Goal: Task Accomplishment & Management: Use online tool/utility

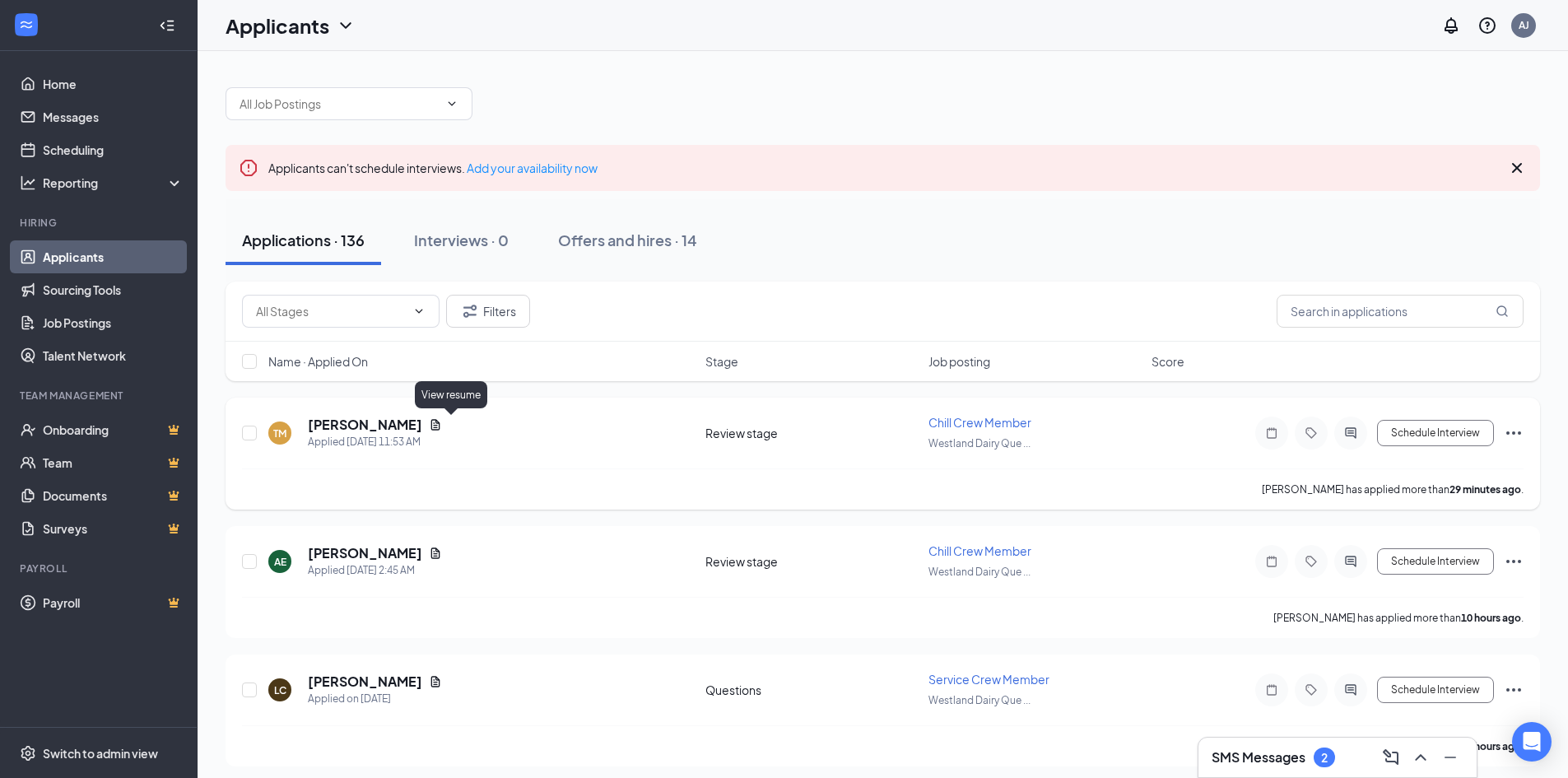
click at [441, 427] on icon "Document" at bounding box center [436, 424] width 9 height 11
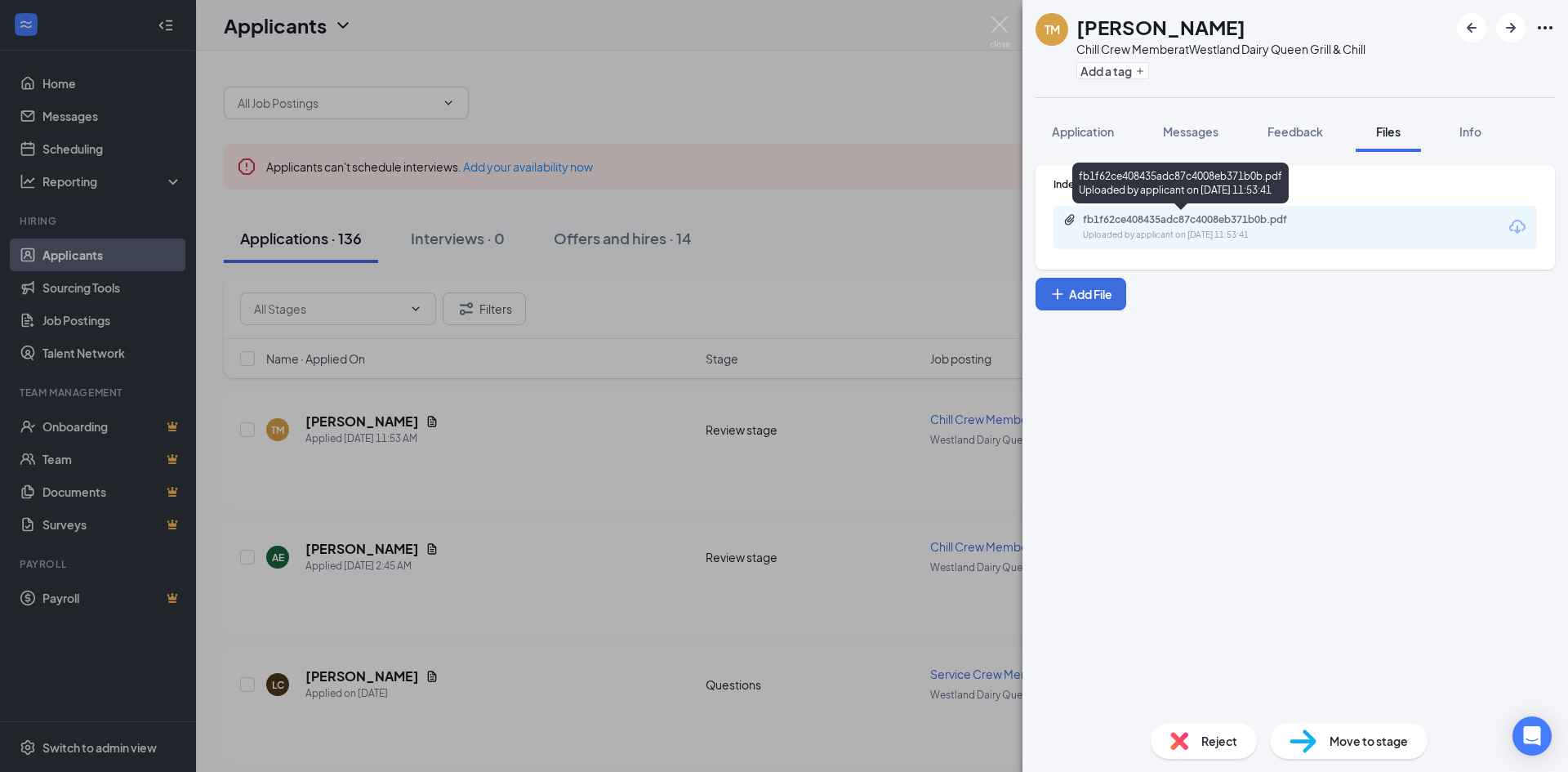
click at [1299, 225] on div "fb1f62ce408435adc87c4008eb371b0b.pdf" at bounding box center [1196, 220] width 229 height 13
click at [997, 21] on img at bounding box center [999, 32] width 20 height 32
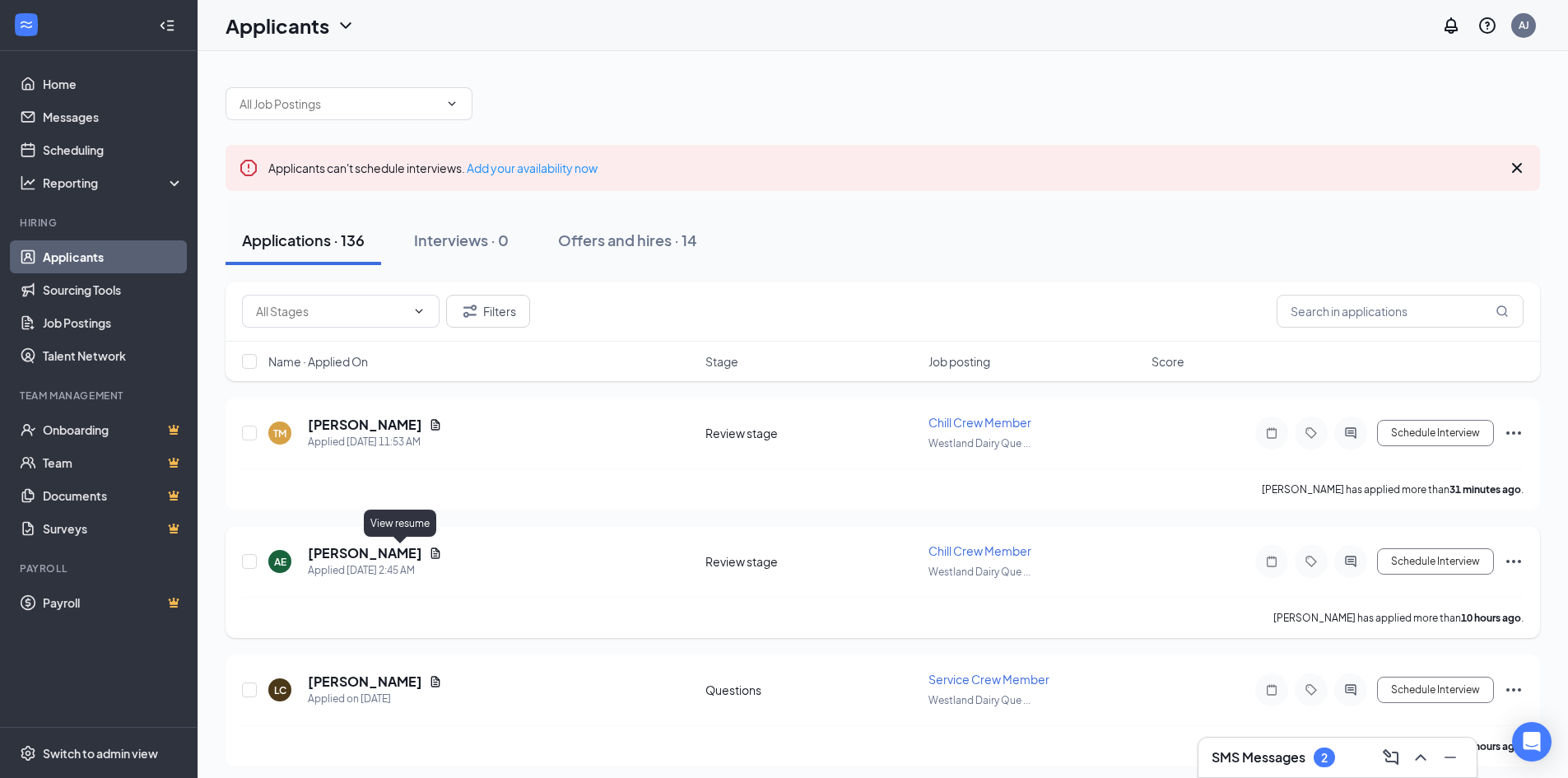
click at [432, 556] on icon "Document" at bounding box center [436, 553] width 9 height 11
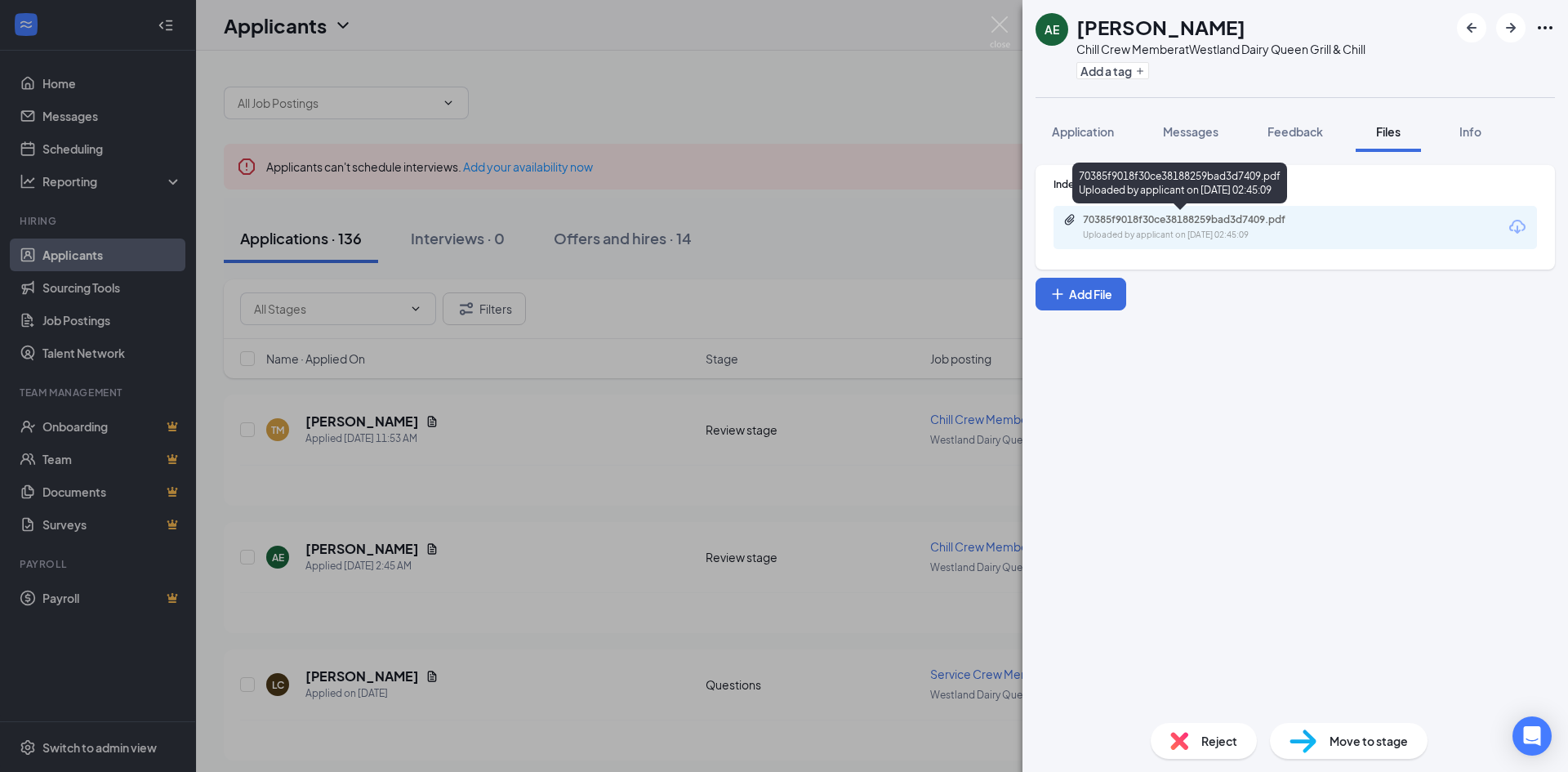
click at [1294, 223] on div "70385f9018f30ce38188259bad3d7409.pdf" at bounding box center [1196, 220] width 229 height 13
click at [1000, 26] on img at bounding box center [999, 32] width 20 height 32
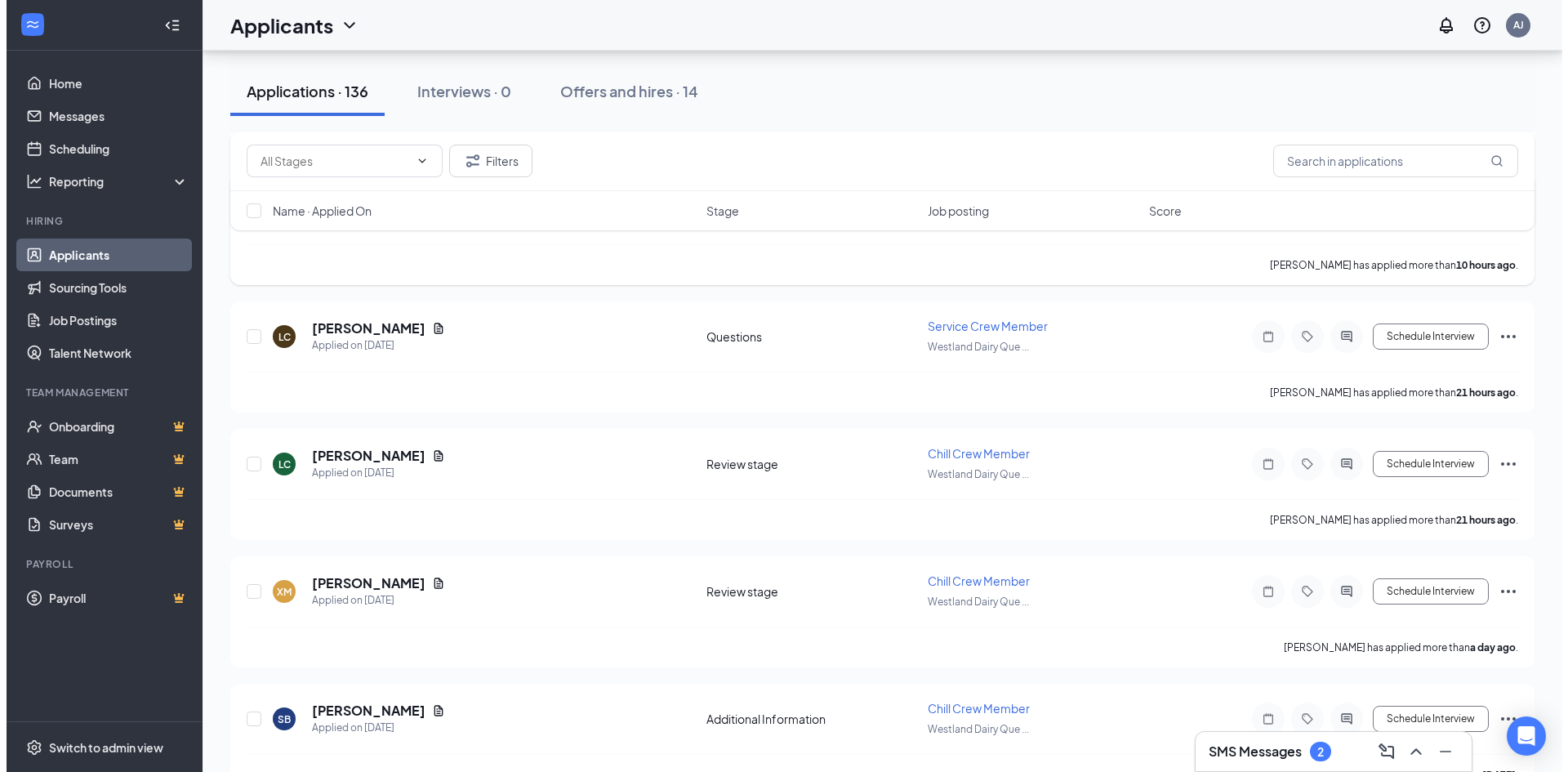
scroll to position [408, 0]
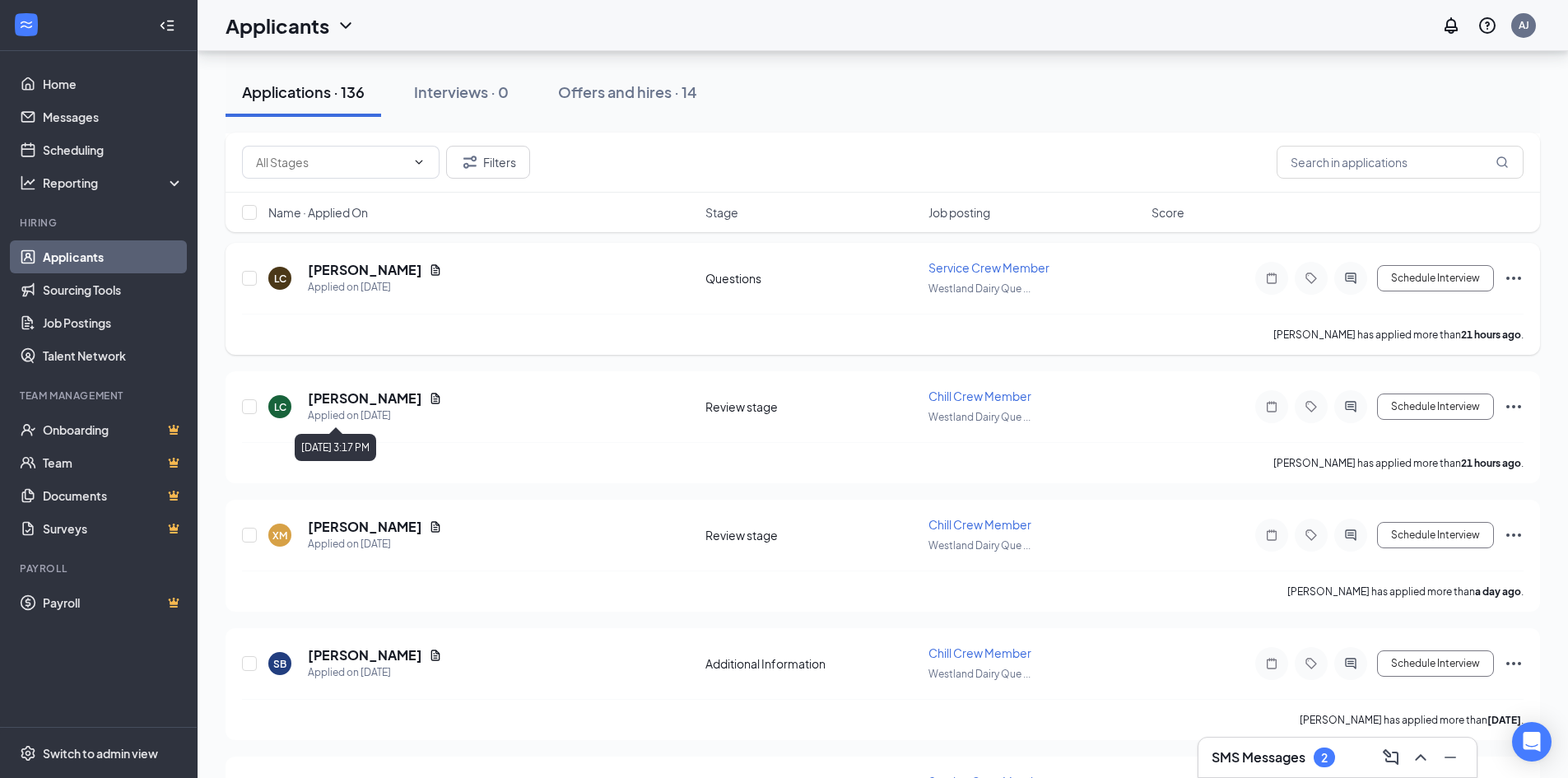
click at [429, 271] on icon "Document" at bounding box center [435, 270] width 13 height 13
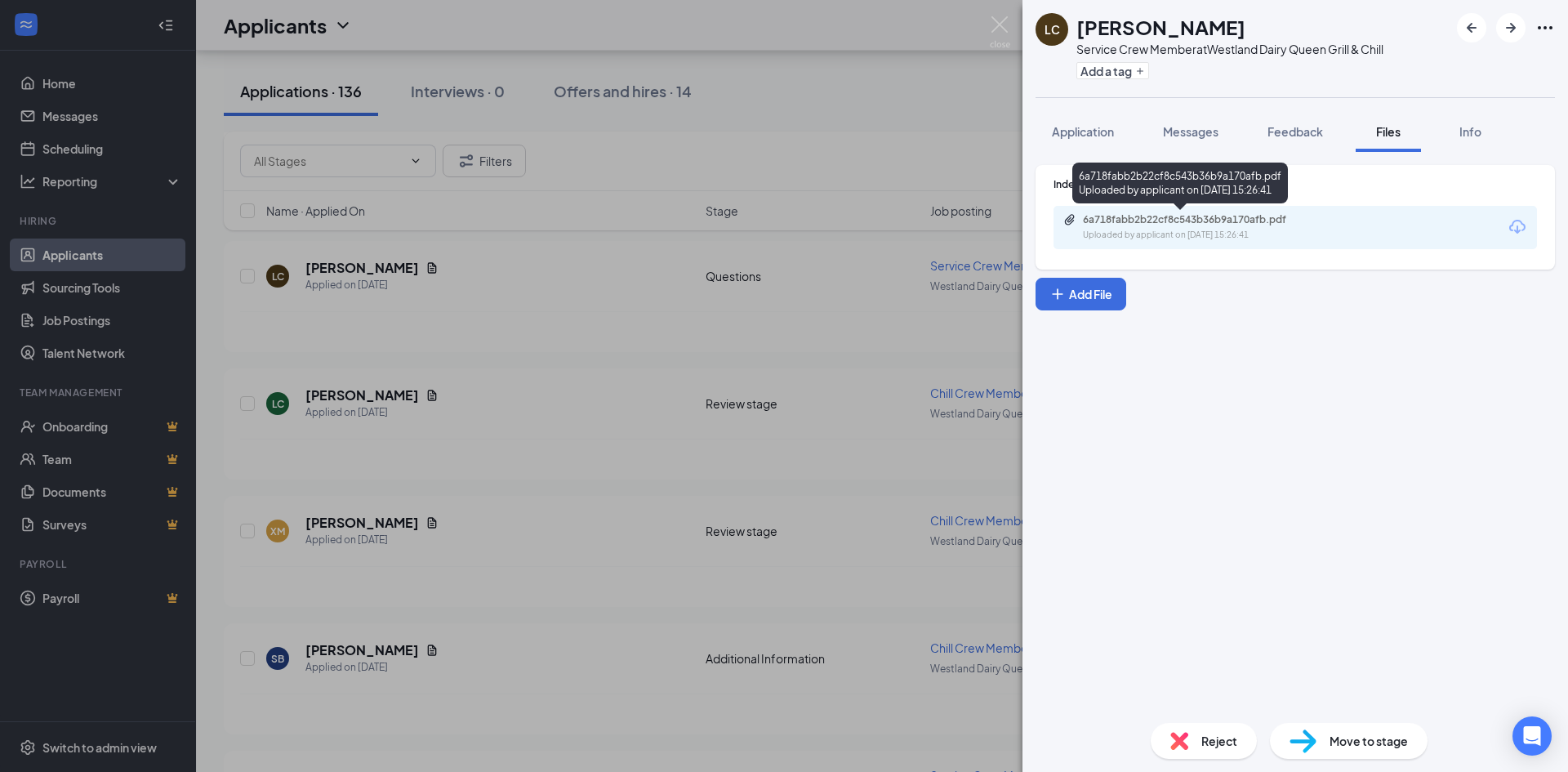
click at [1303, 228] on div "6a718fabb2b22cf8c543b36b9a170afb.pdf Uploaded by applicant on [DATE] 15:26:41" at bounding box center [1195, 227] width 264 height 28
click at [1004, 26] on img at bounding box center [999, 32] width 20 height 32
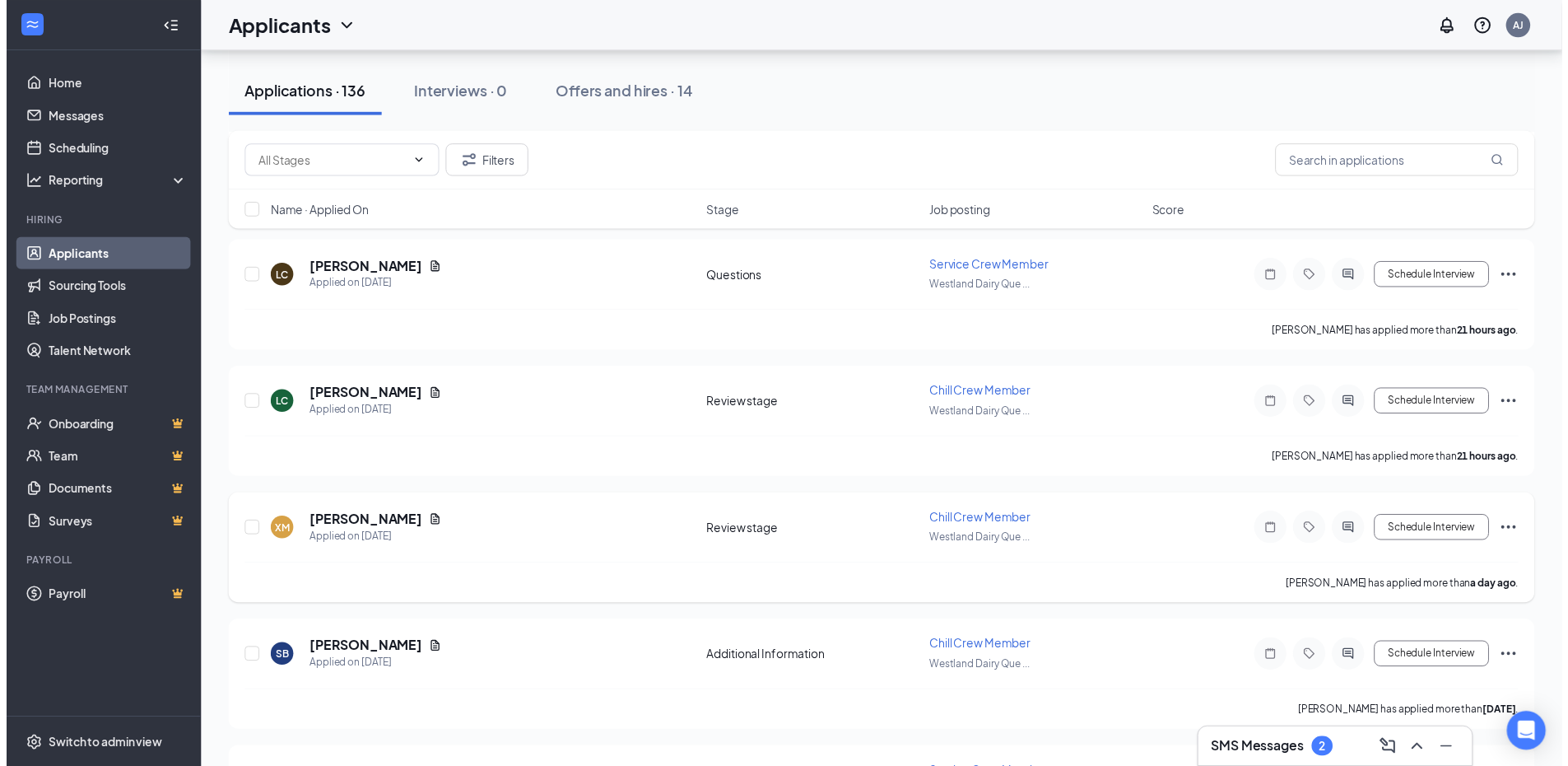
scroll to position [494, 0]
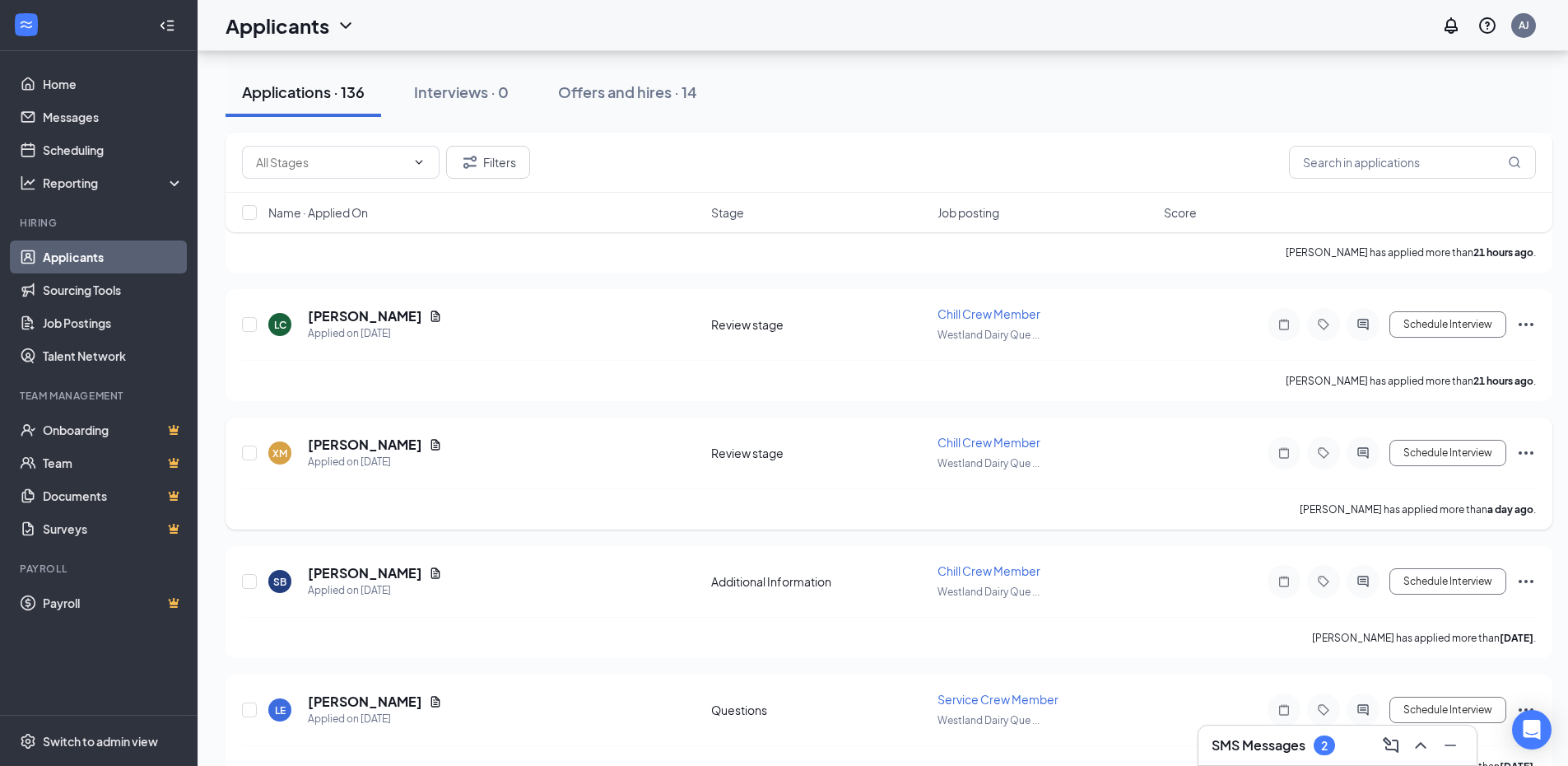
click at [434, 442] on icon "Document" at bounding box center [436, 445] width 9 height 11
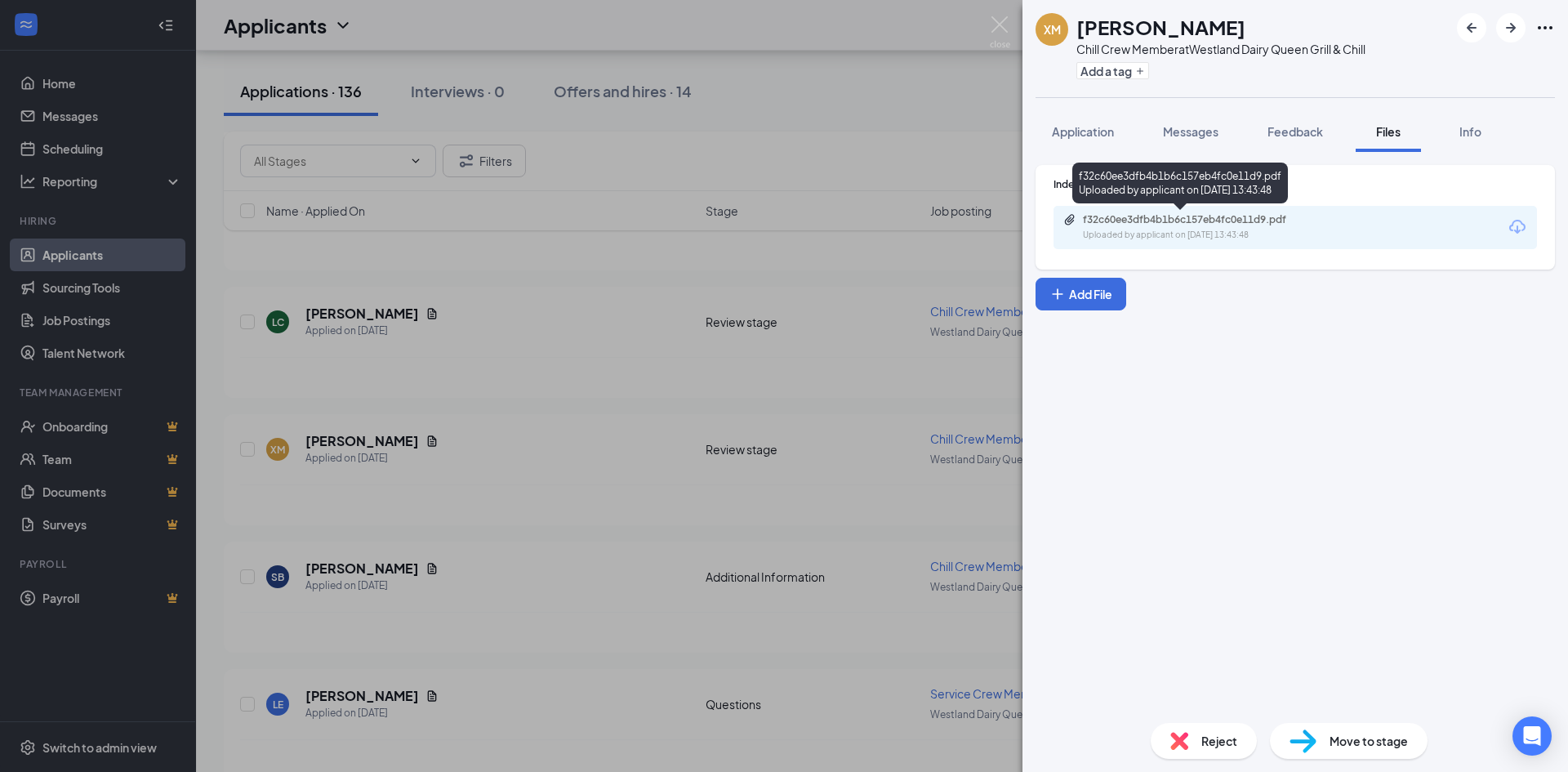
click at [1307, 217] on div "f32c60ee3dfb4b1b6c157eb4fc0e11d9.pdf" at bounding box center [1196, 220] width 229 height 13
click at [996, 25] on img at bounding box center [999, 32] width 20 height 32
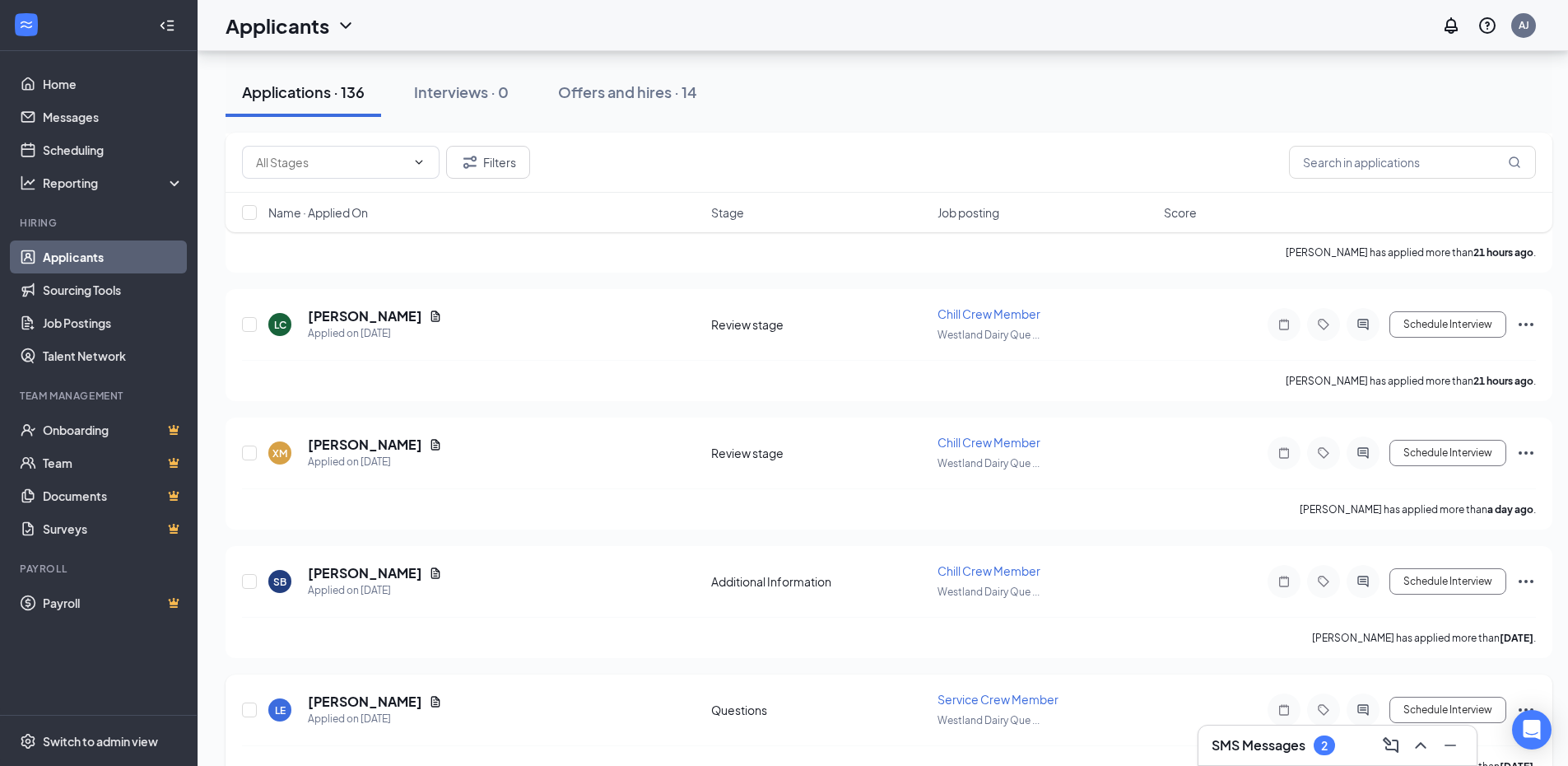
scroll to position [741, 0]
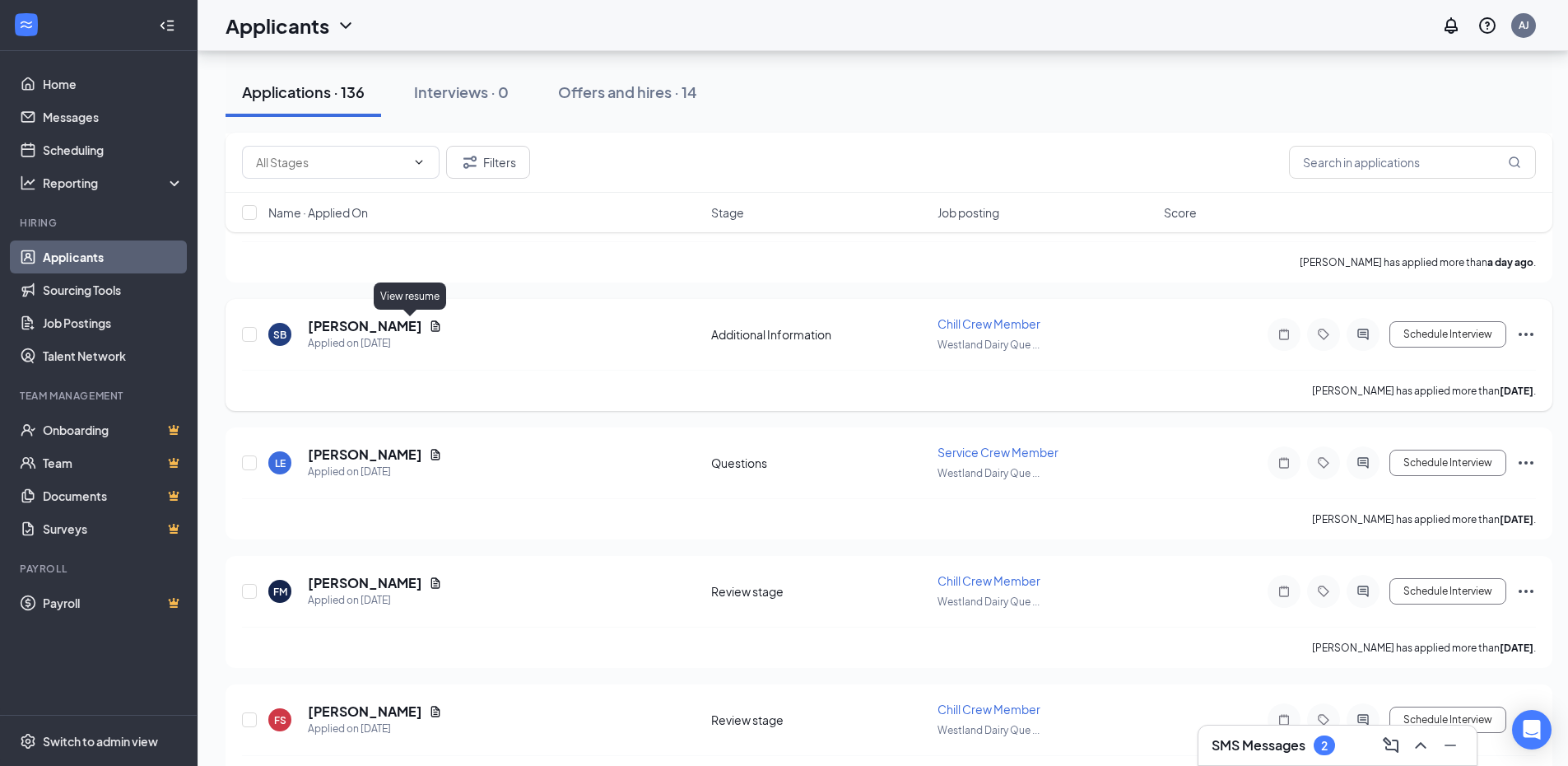
click at [429, 323] on icon "Document" at bounding box center [435, 326] width 13 height 13
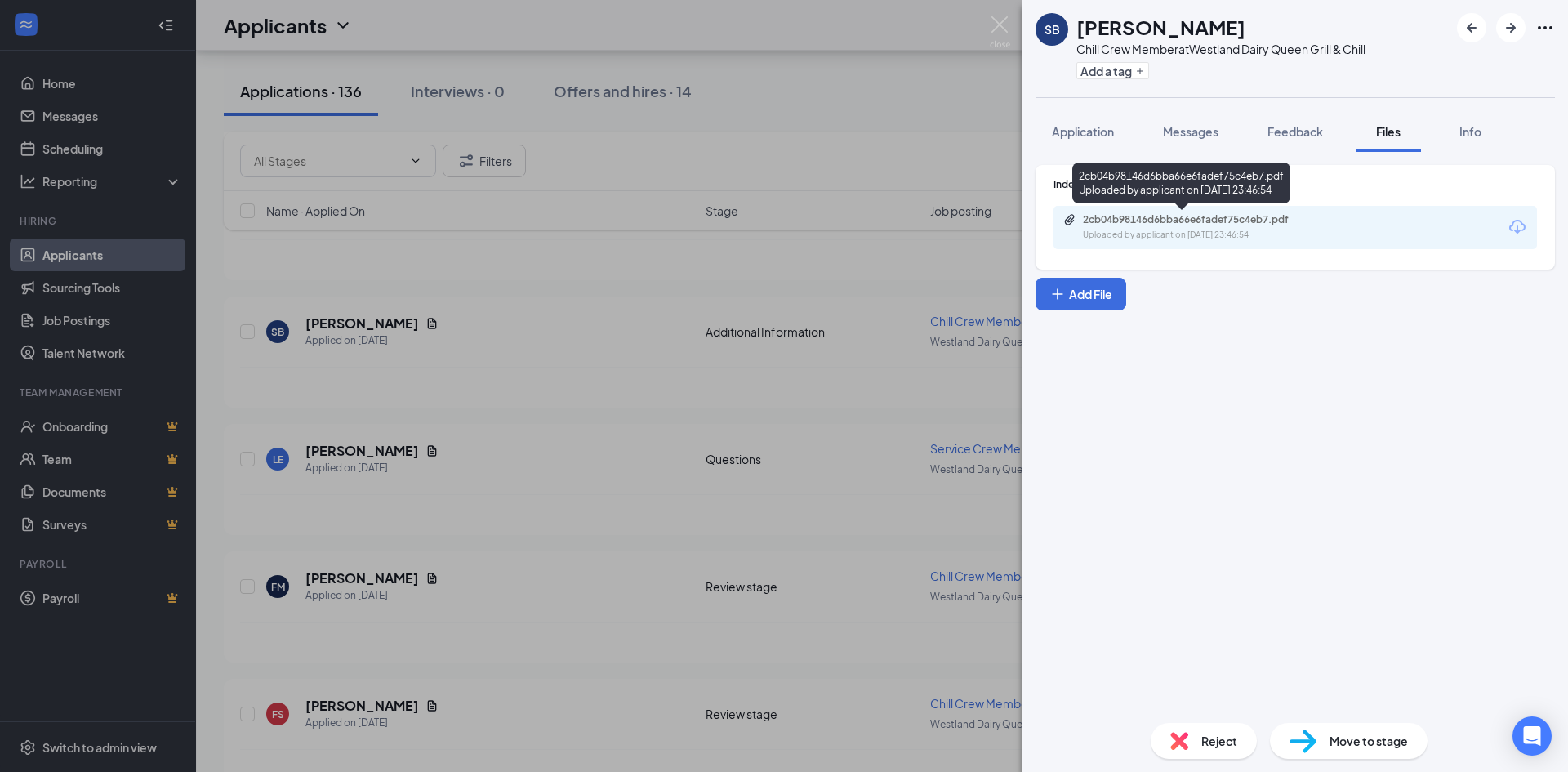
click at [1321, 224] on div "2cb04b98146d6bba66e6fadef75c4eb7.pdf" at bounding box center [1195, 220] width 264 height 13
click at [1000, 26] on img at bounding box center [999, 32] width 20 height 32
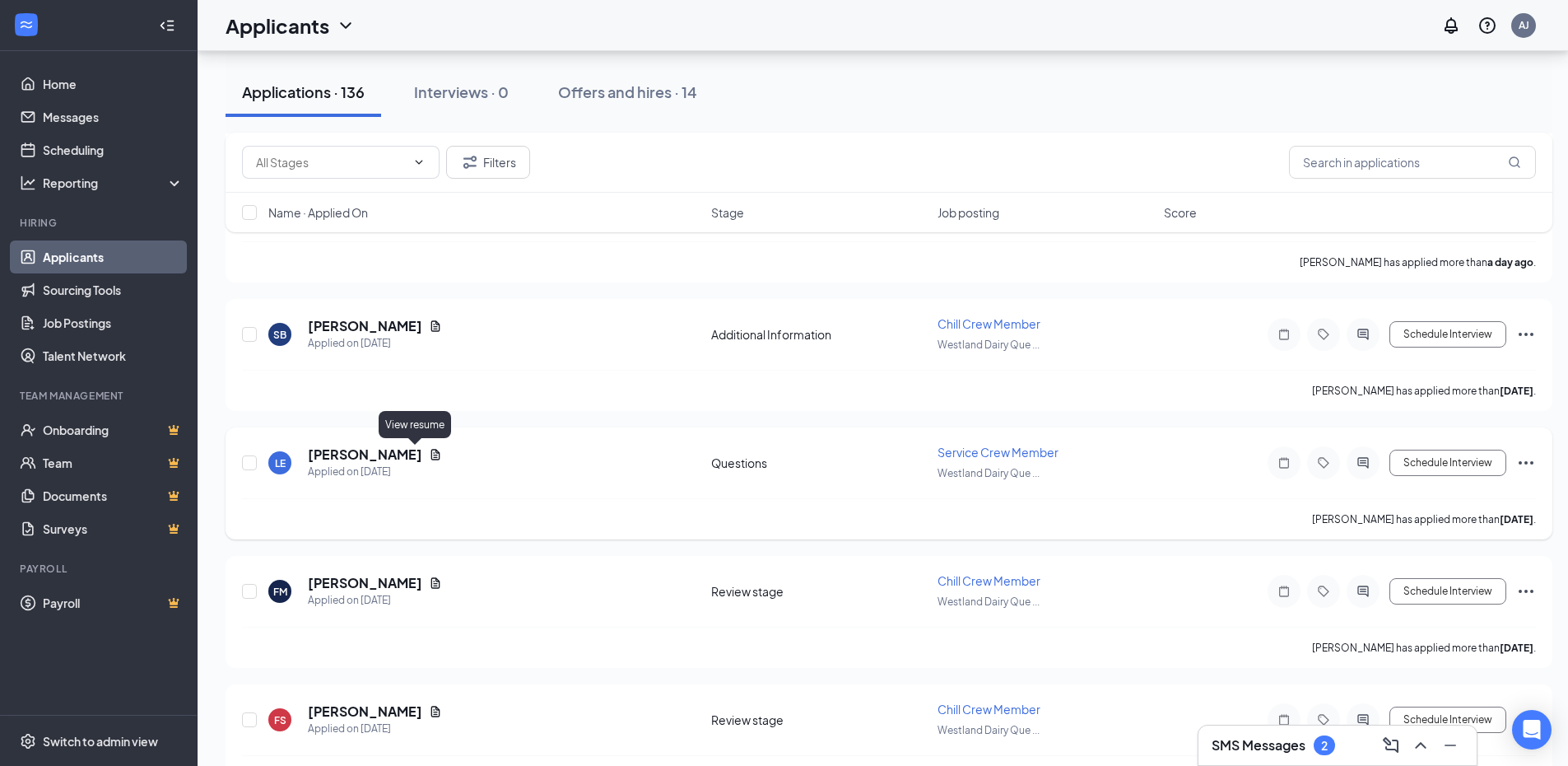
click at [429, 453] on icon "Document" at bounding box center [435, 455] width 13 height 13
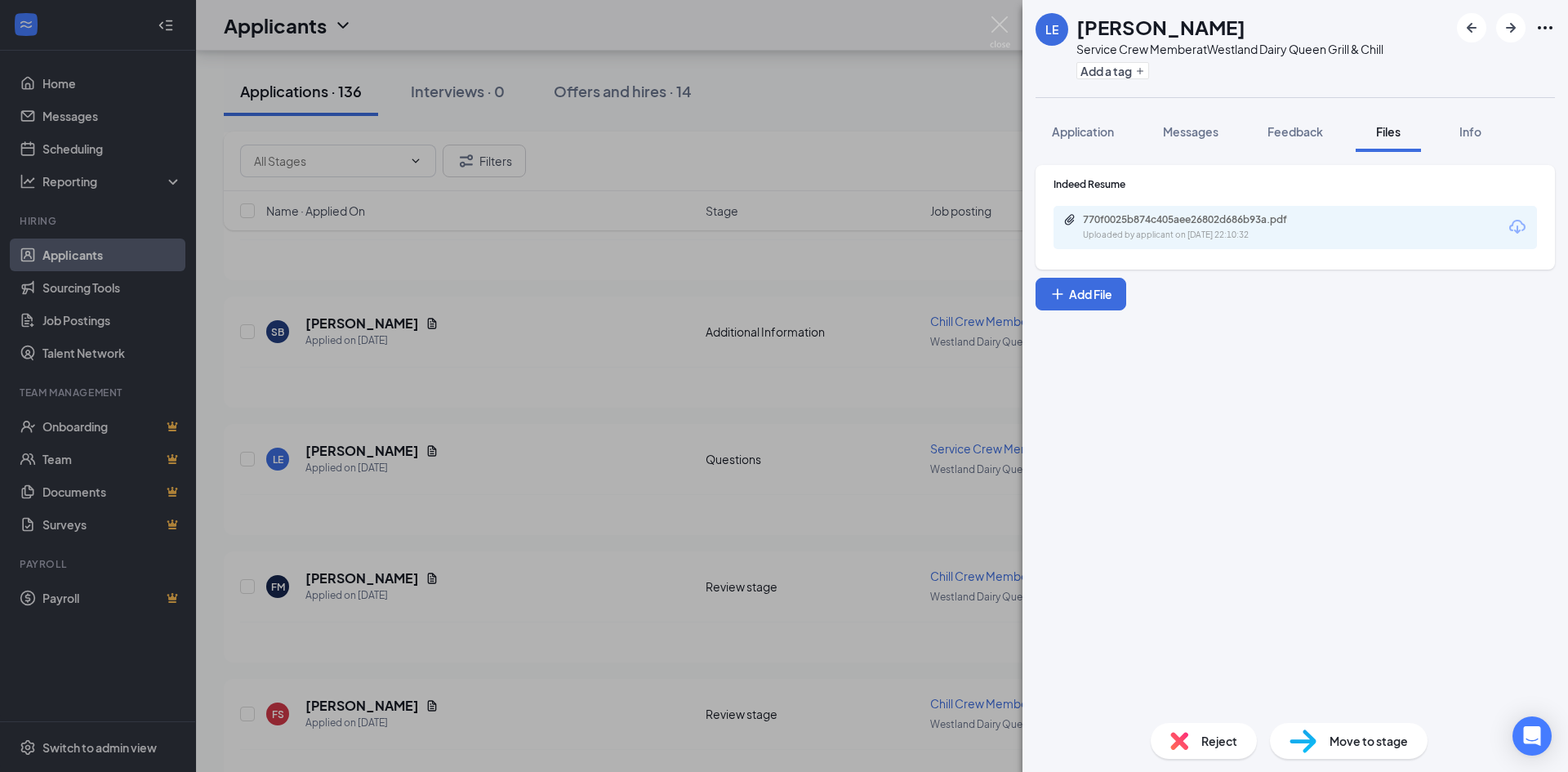
click at [1310, 221] on div "770f0025b874c405aee26802d686b93a.pdf" at bounding box center [1196, 220] width 229 height 13
click at [1002, 22] on img at bounding box center [999, 32] width 20 height 32
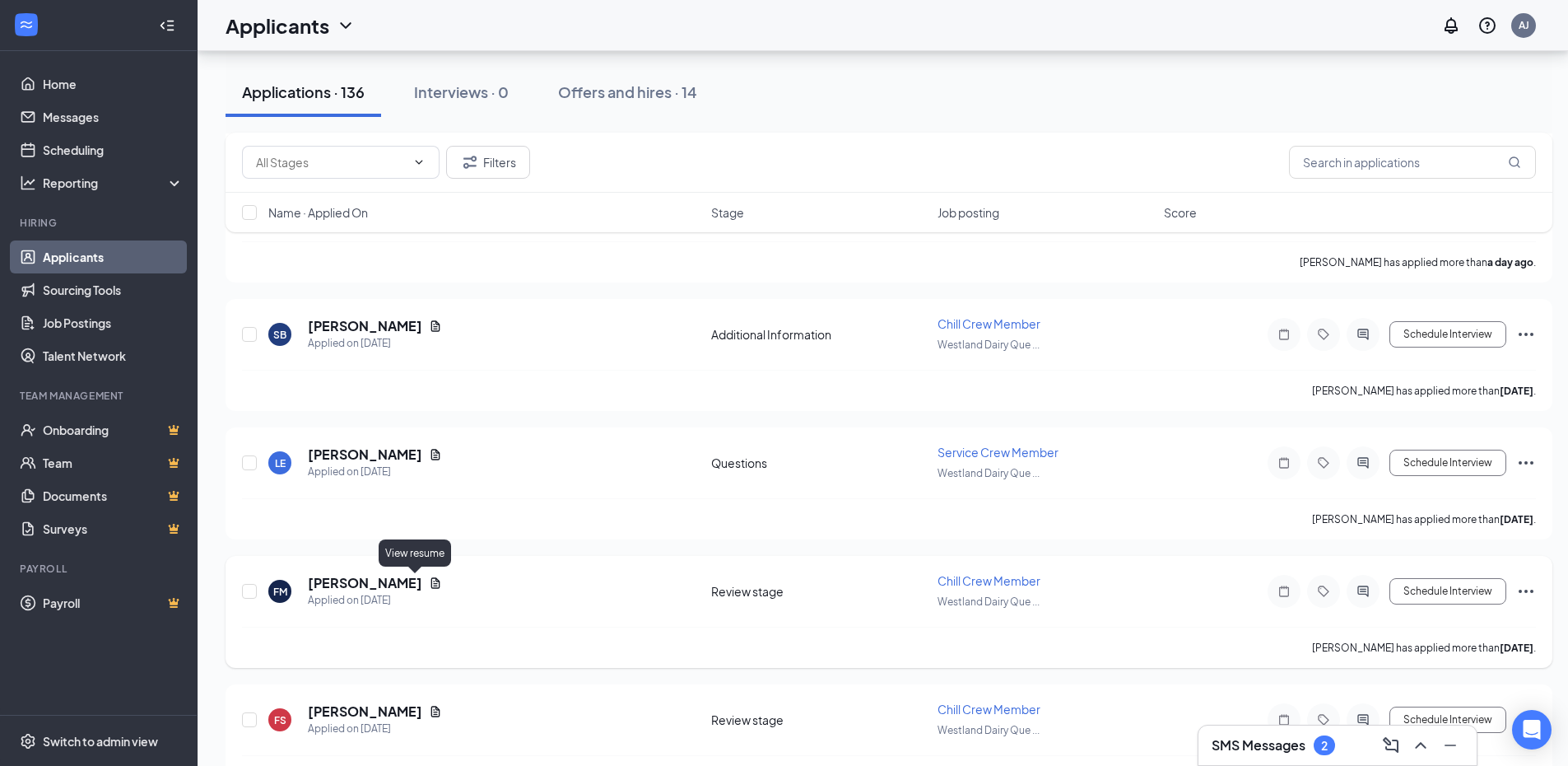
click at [432, 583] on icon "Document" at bounding box center [436, 582] width 9 height 11
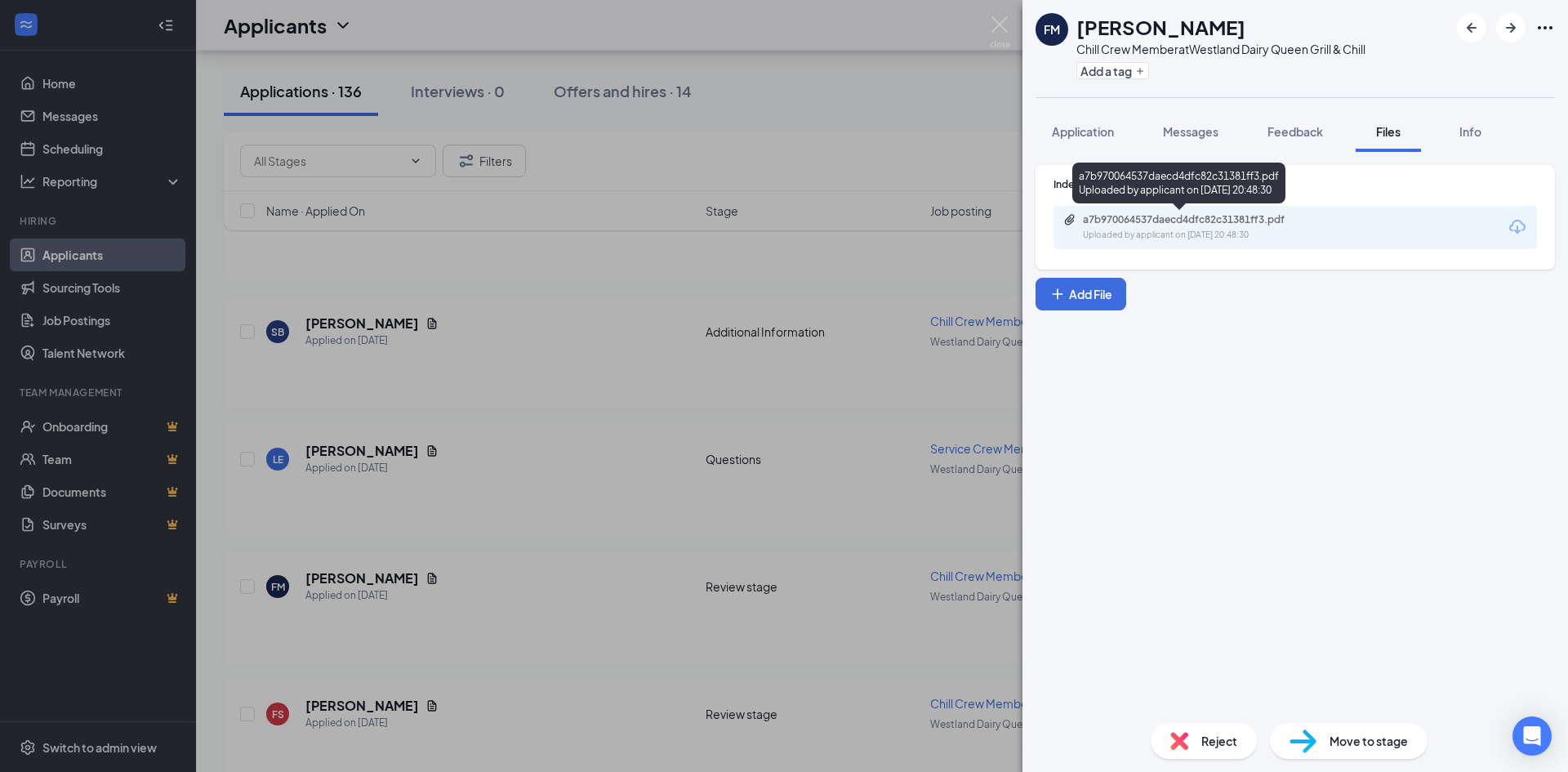
click at [1305, 227] on div "a7b970064537daecd4dfc82c31381ff3.pdf Uploaded by applicant on [DATE] 20:48:30" at bounding box center [1195, 227] width 264 height 28
click at [993, 25] on img at bounding box center [999, 32] width 20 height 32
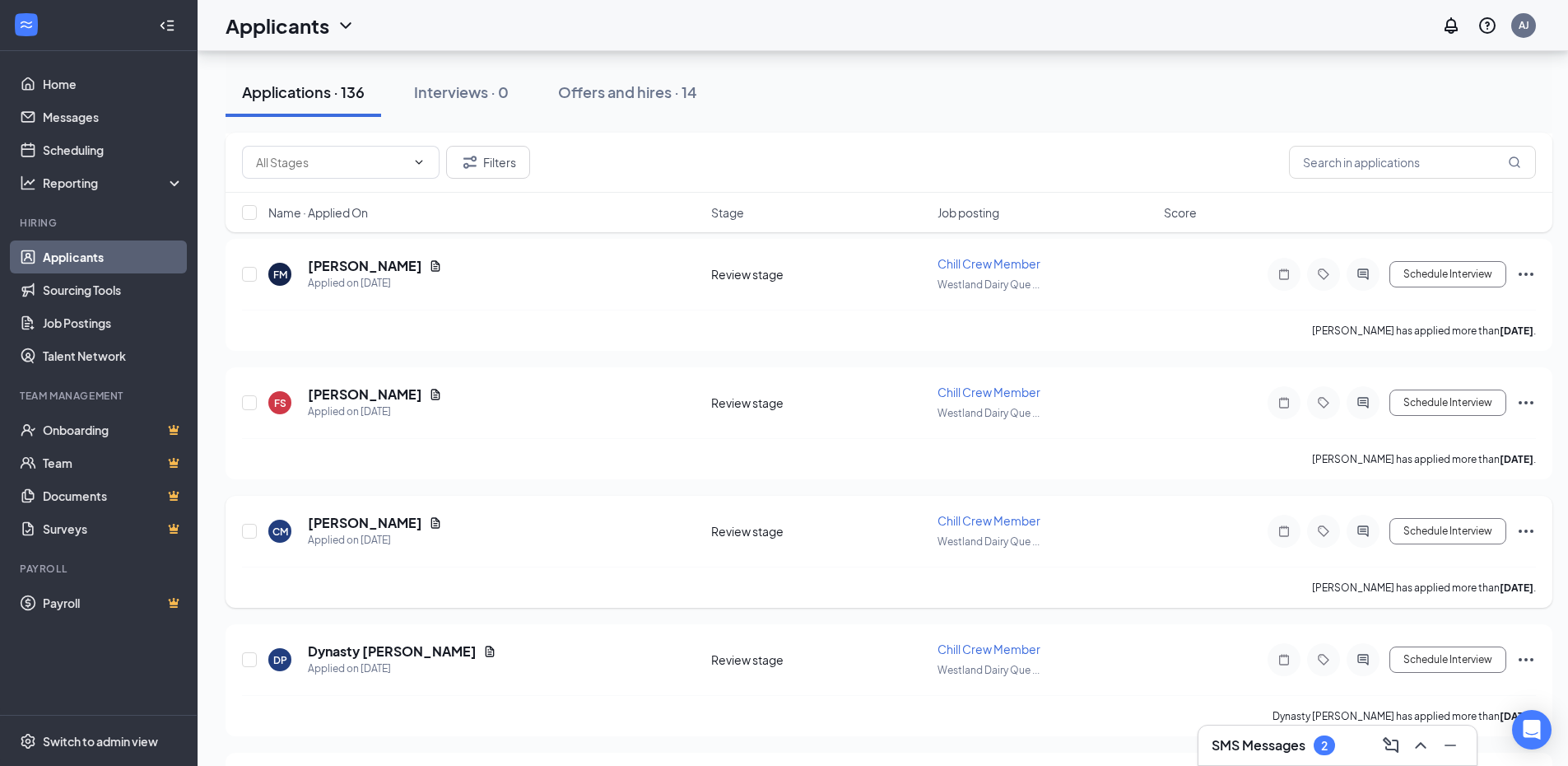
scroll to position [1070, 0]
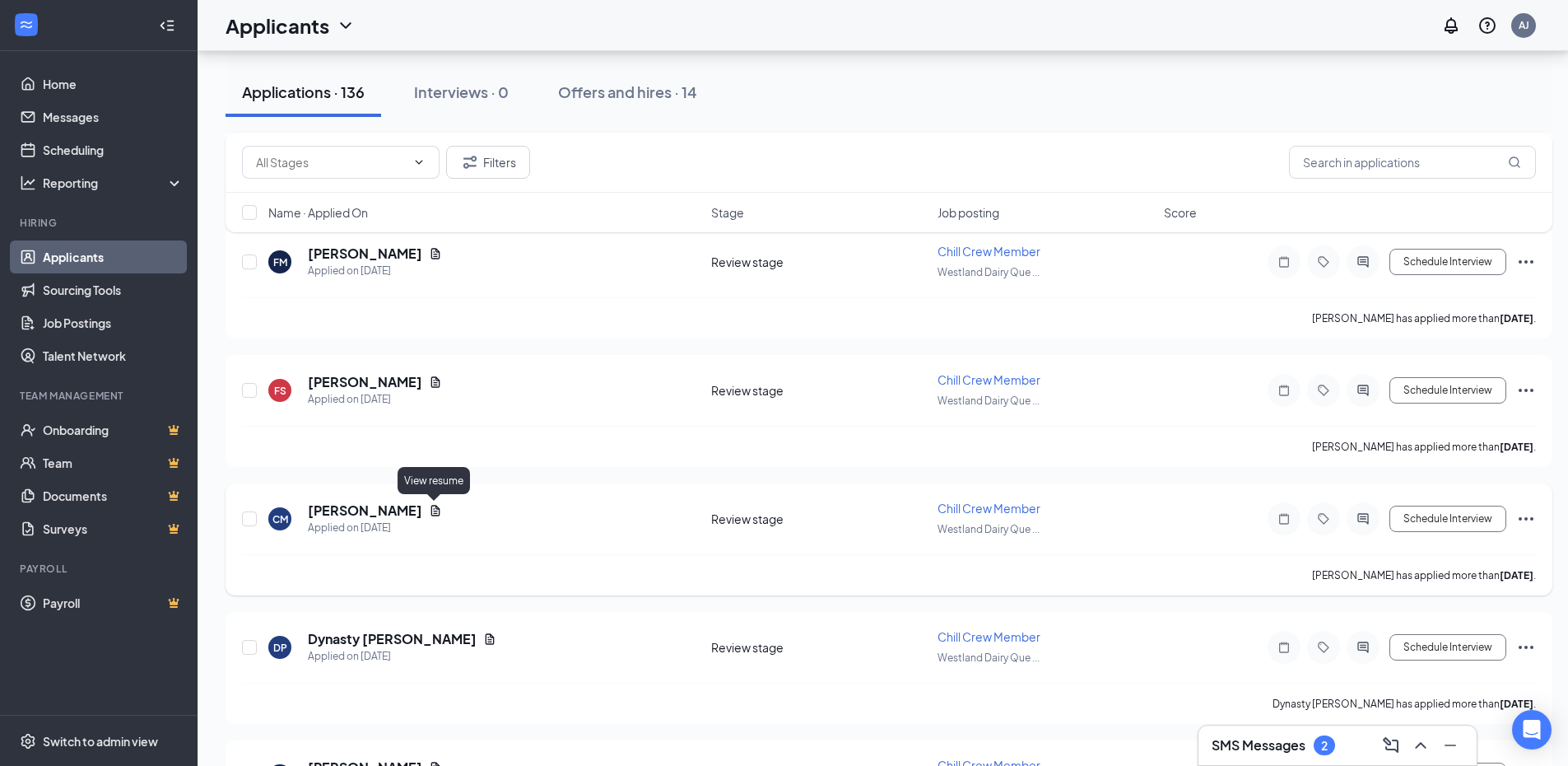
click at [435, 509] on icon "Document" at bounding box center [436, 510] width 9 height 11
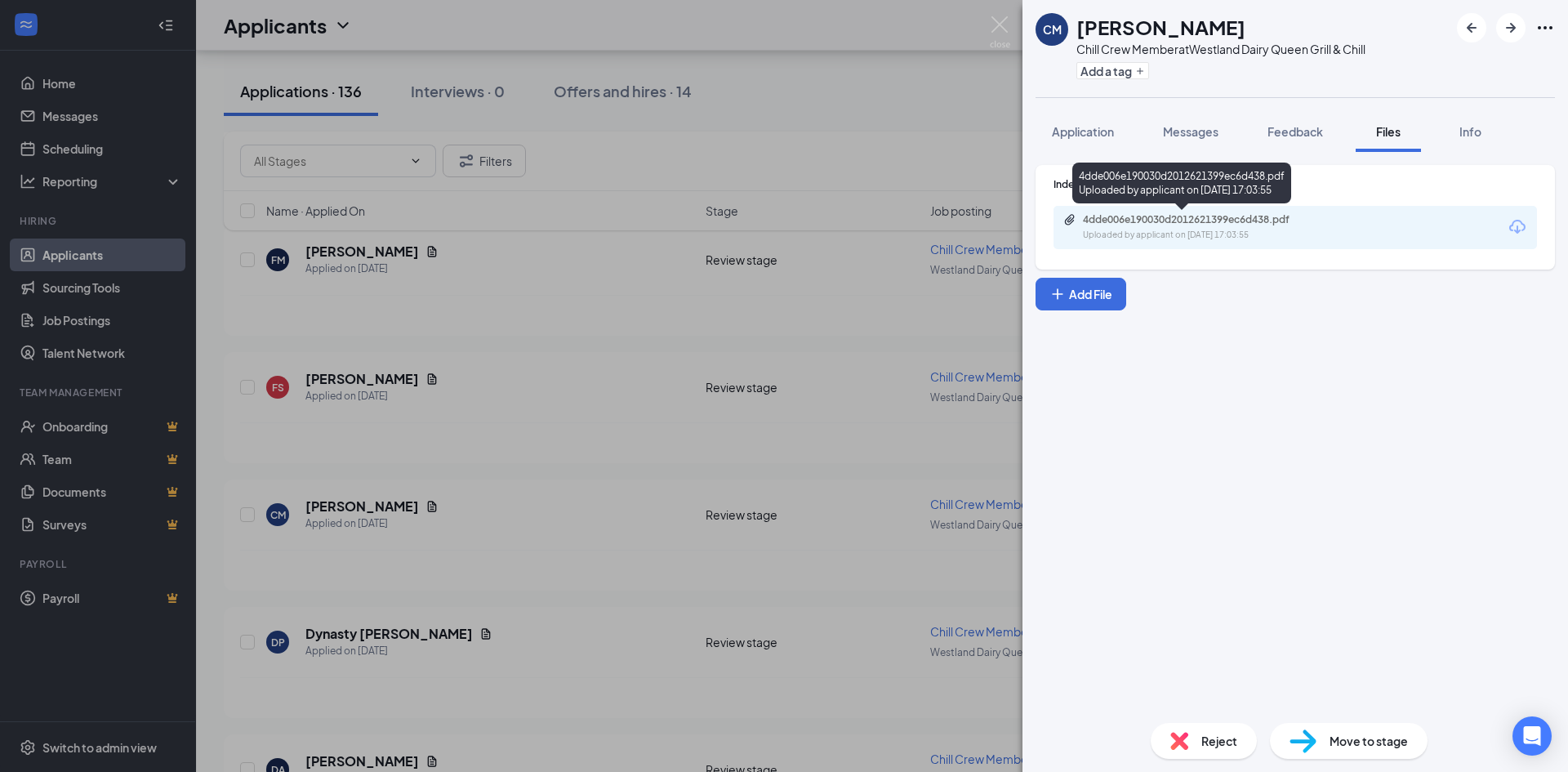
click at [1311, 225] on div "4dde006e190030d2012621399ec6d438.pdf" at bounding box center [1195, 220] width 264 height 13
drag, startPoint x: 1000, startPoint y: 22, endPoint x: 454, endPoint y: 403, distance: 665.8
click at [999, 21] on img at bounding box center [999, 32] width 20 height 32
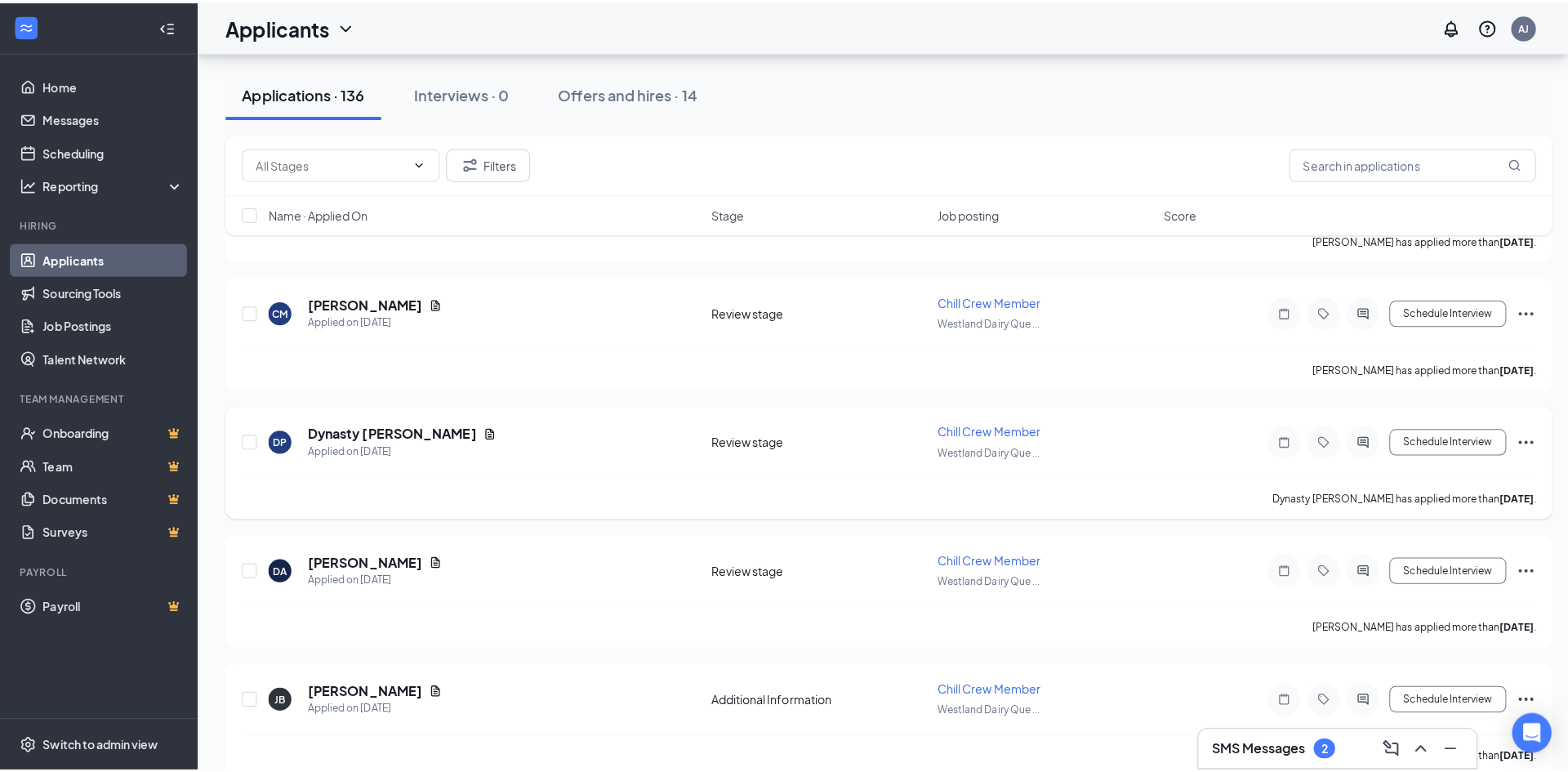
scroll to position [1307, 0]
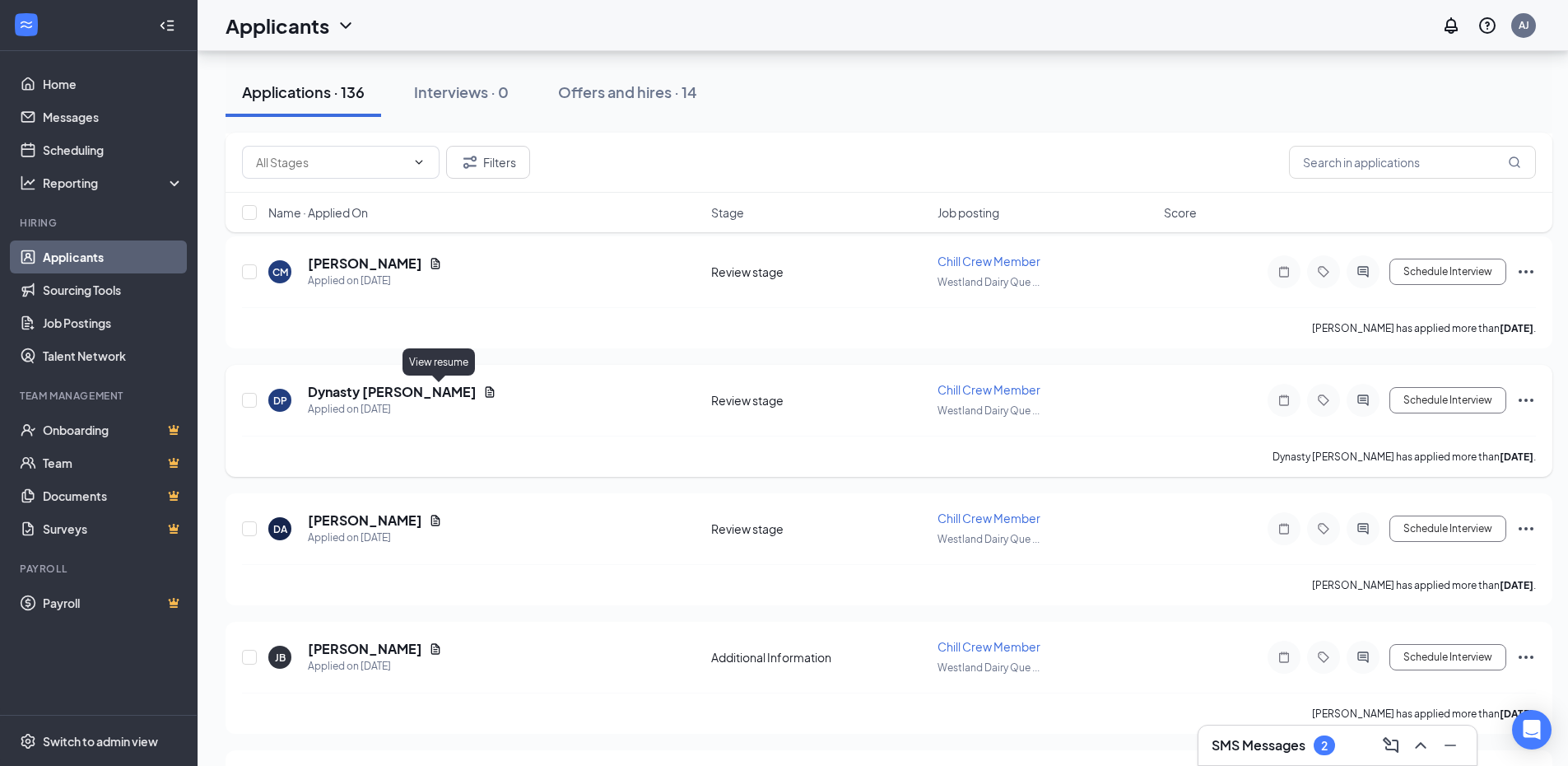
click at [483, 391] on icon "Document" at bounding box center [490, 391] width 13 height 13
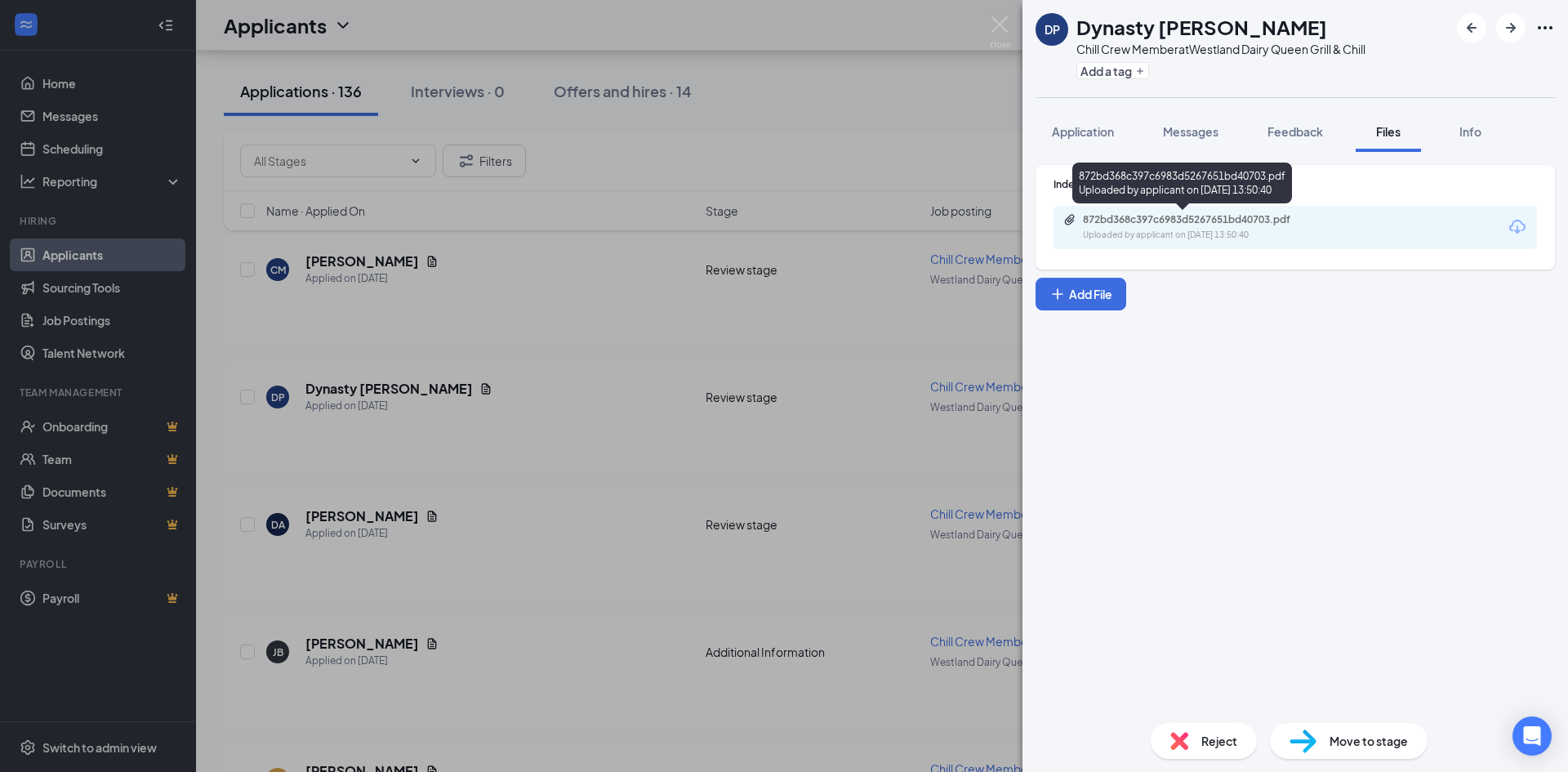
click at [1296, 232] on div "Uploaded by applicant on [DATE] 13:50:40" at bounding box center [1204, 235] width 245 height 13
click at [998, 22] on img at bounding box center [999, 32] width 20 height 32
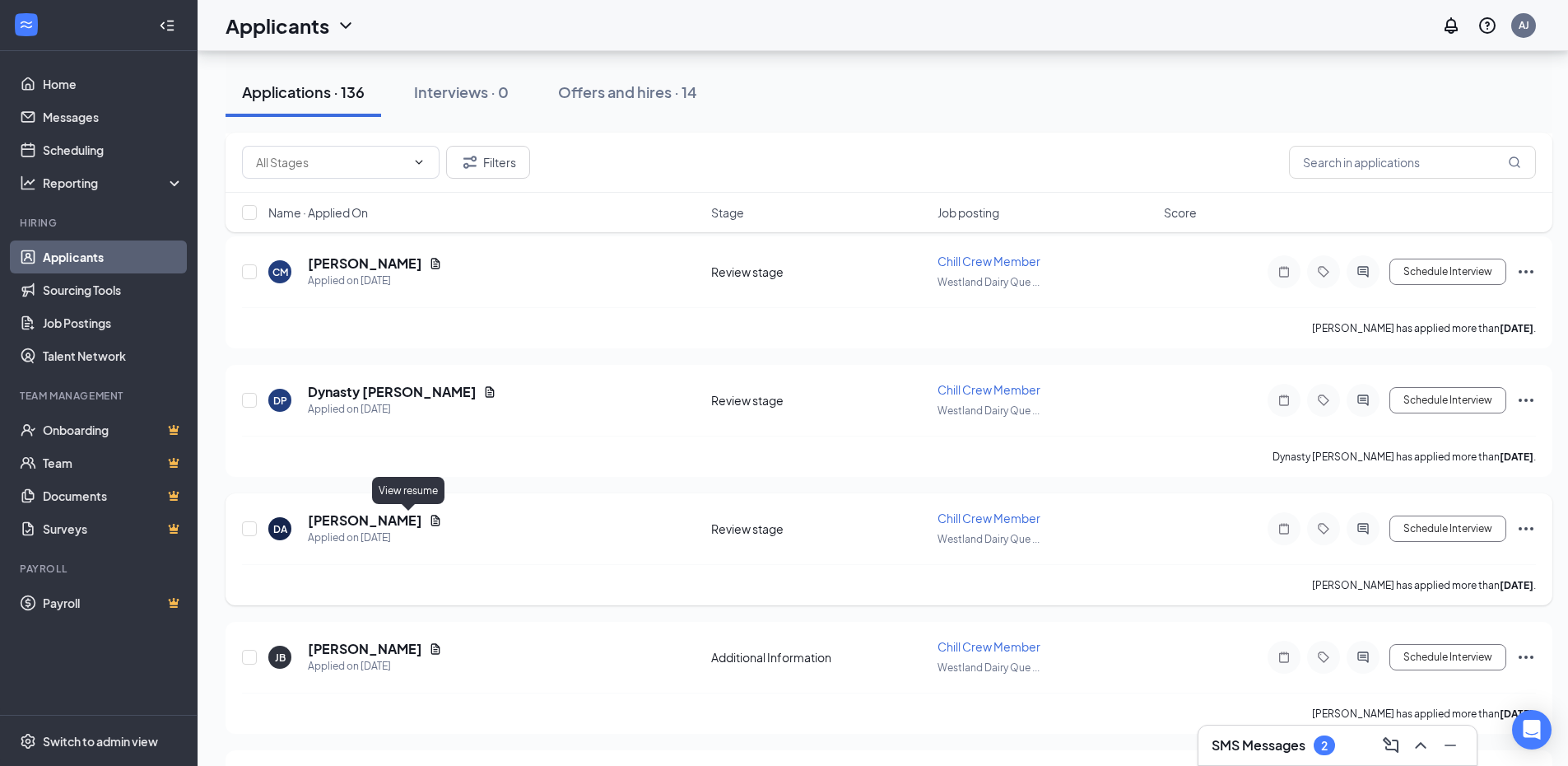
click at [432, 521] on icon "Document" at bounding box center [436, 520] width 9 height 11
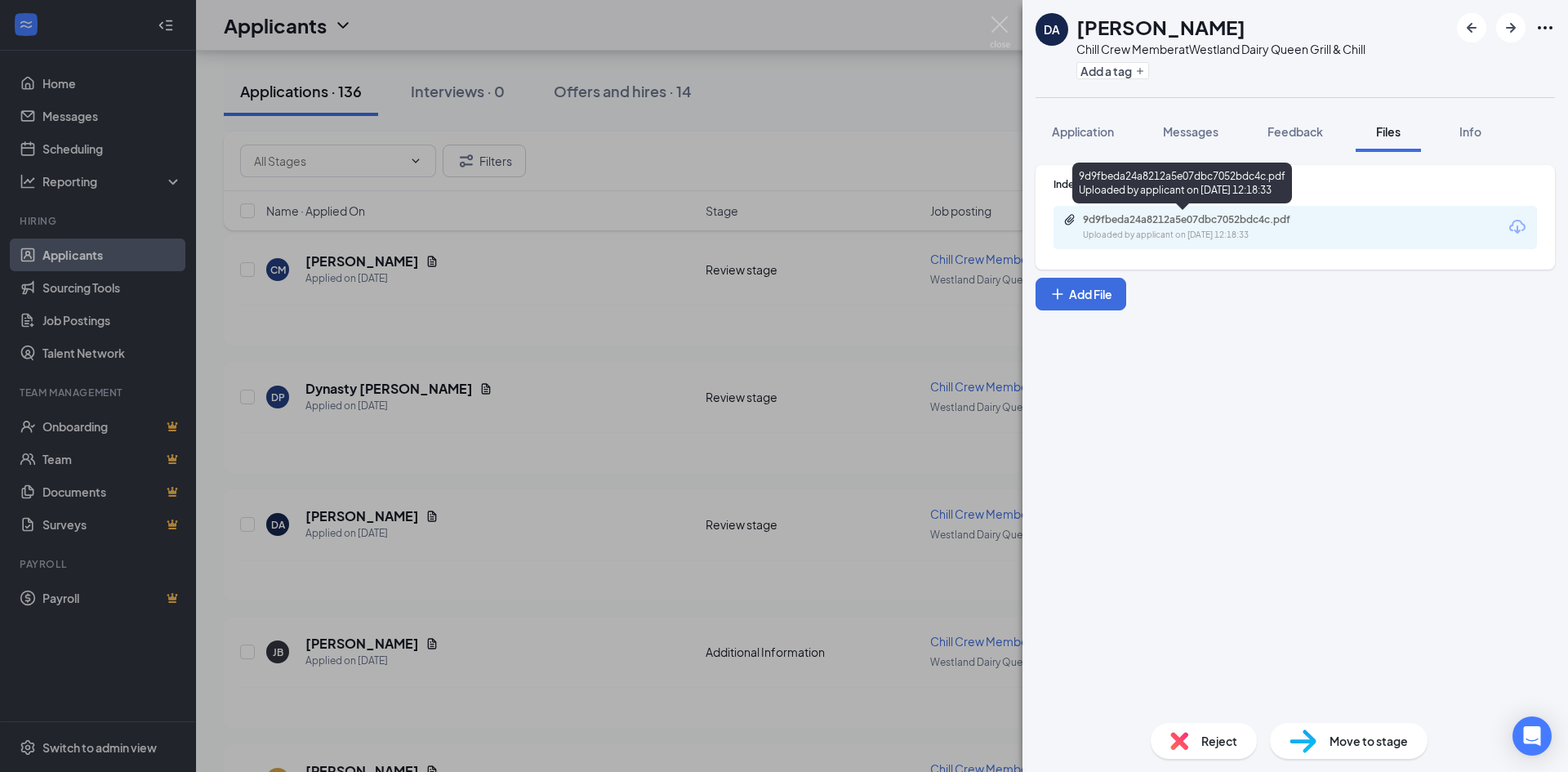
click at [1311, 226] on div "9d9fbeda24a8212a5e07dbc7052bdc4c.pdf Uploaded by applicant on [DATE] 12:18:33" at bounding box center [1195, 227] width 264 height 28
click at [999, 23] on img at bounding box center [999, 32] width 20 height 32
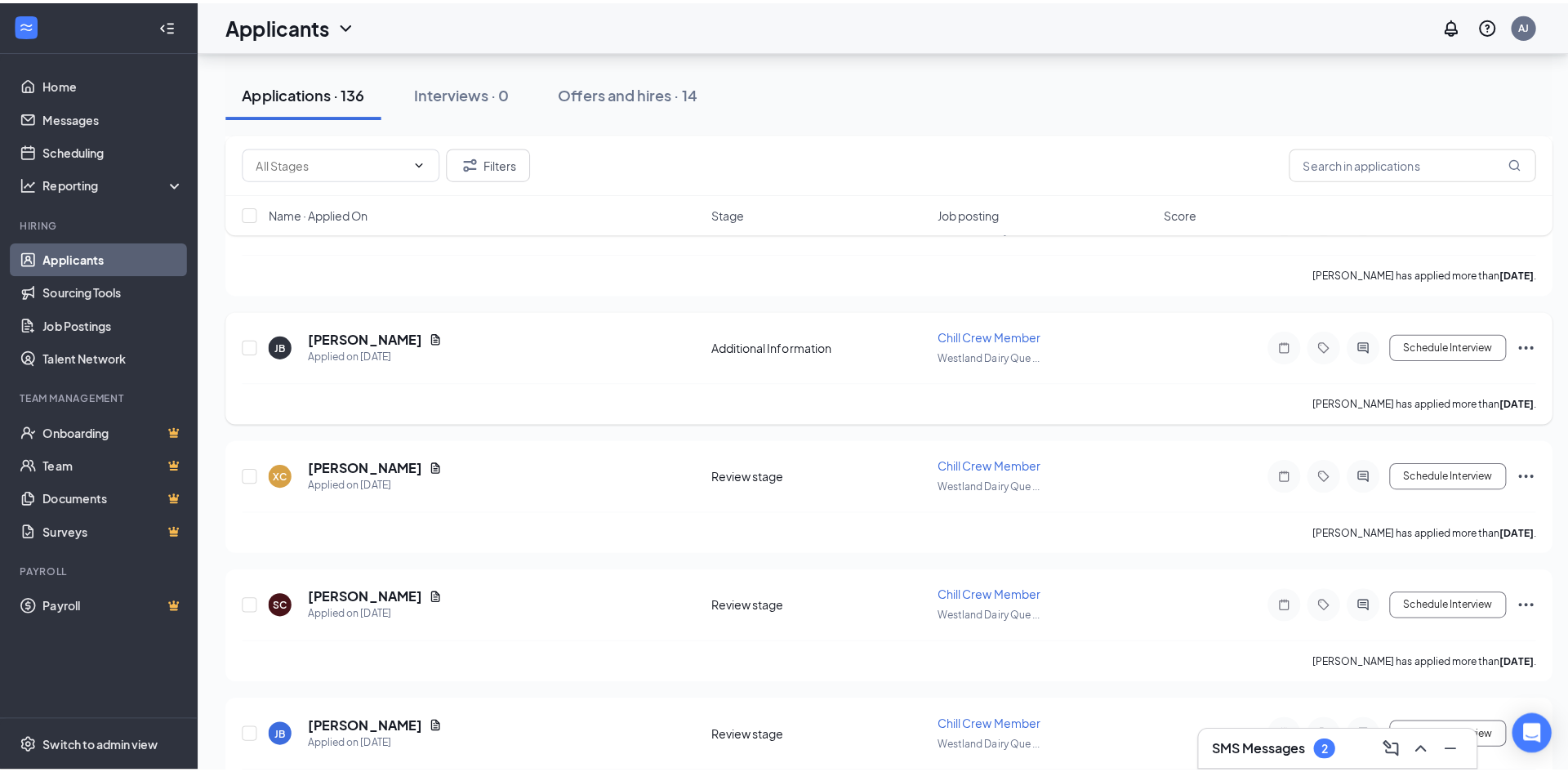
scroll to position [1634, 0]
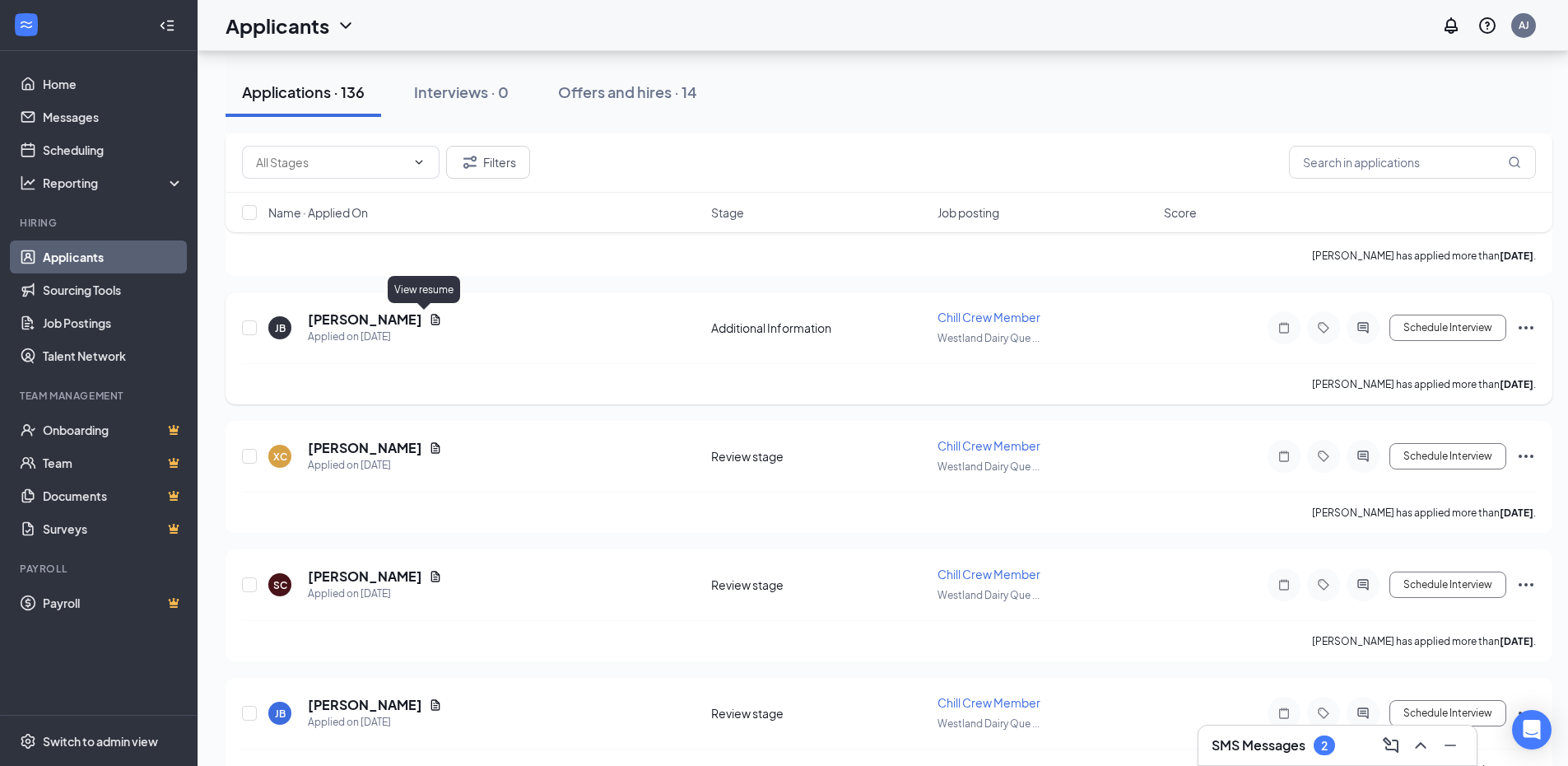
click at [432, 320] on icon "Document" at bounding box center [436, 319] width 9 height 11
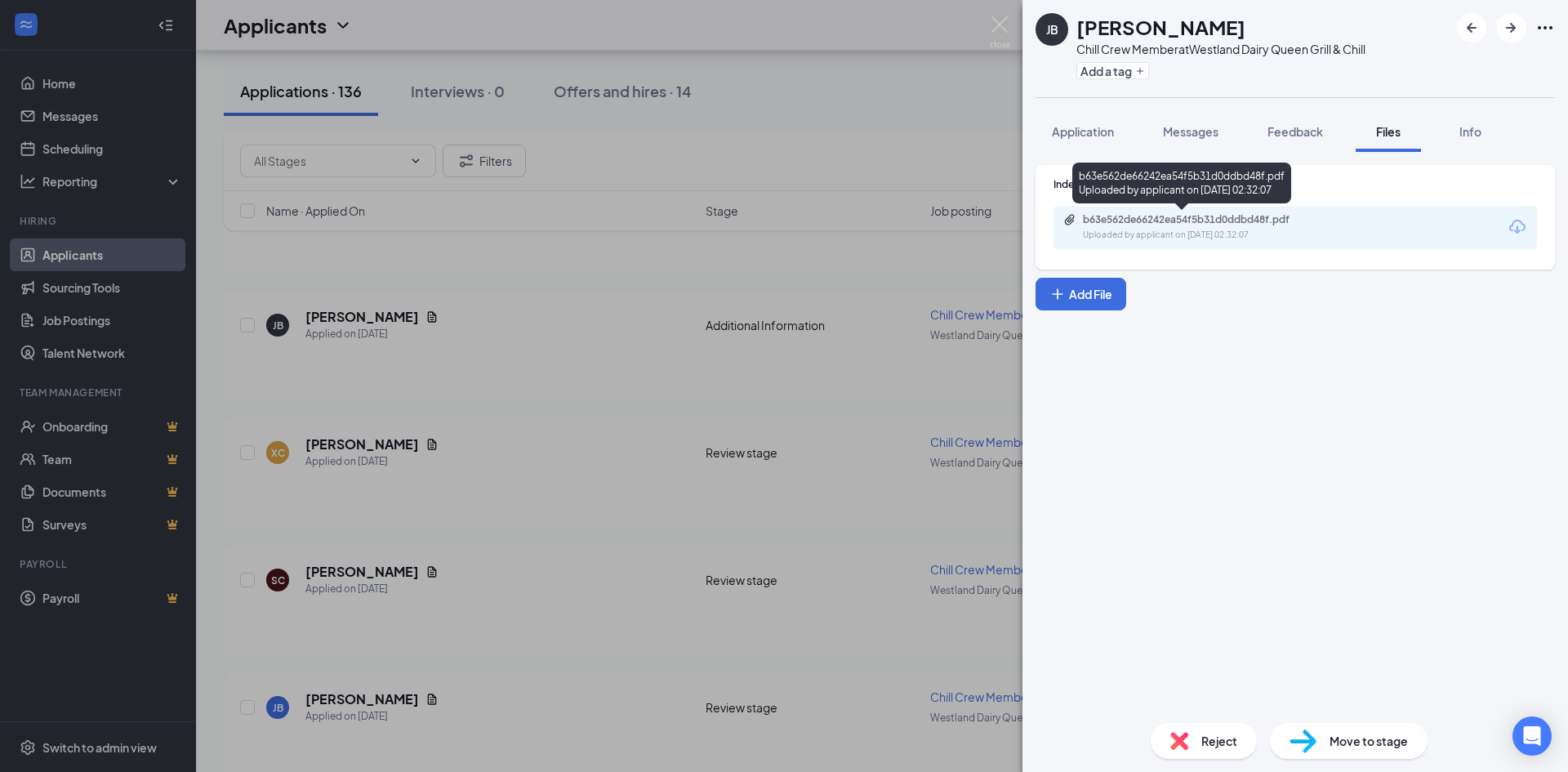
click at [1301, 230] on div "Uploaded by applicant on [DATE] 02:32:07" at bounding box center [1204, 235] width 245 height 13
click at [1005, 16] on img at bounding box center [999, 32] width 20 height 32
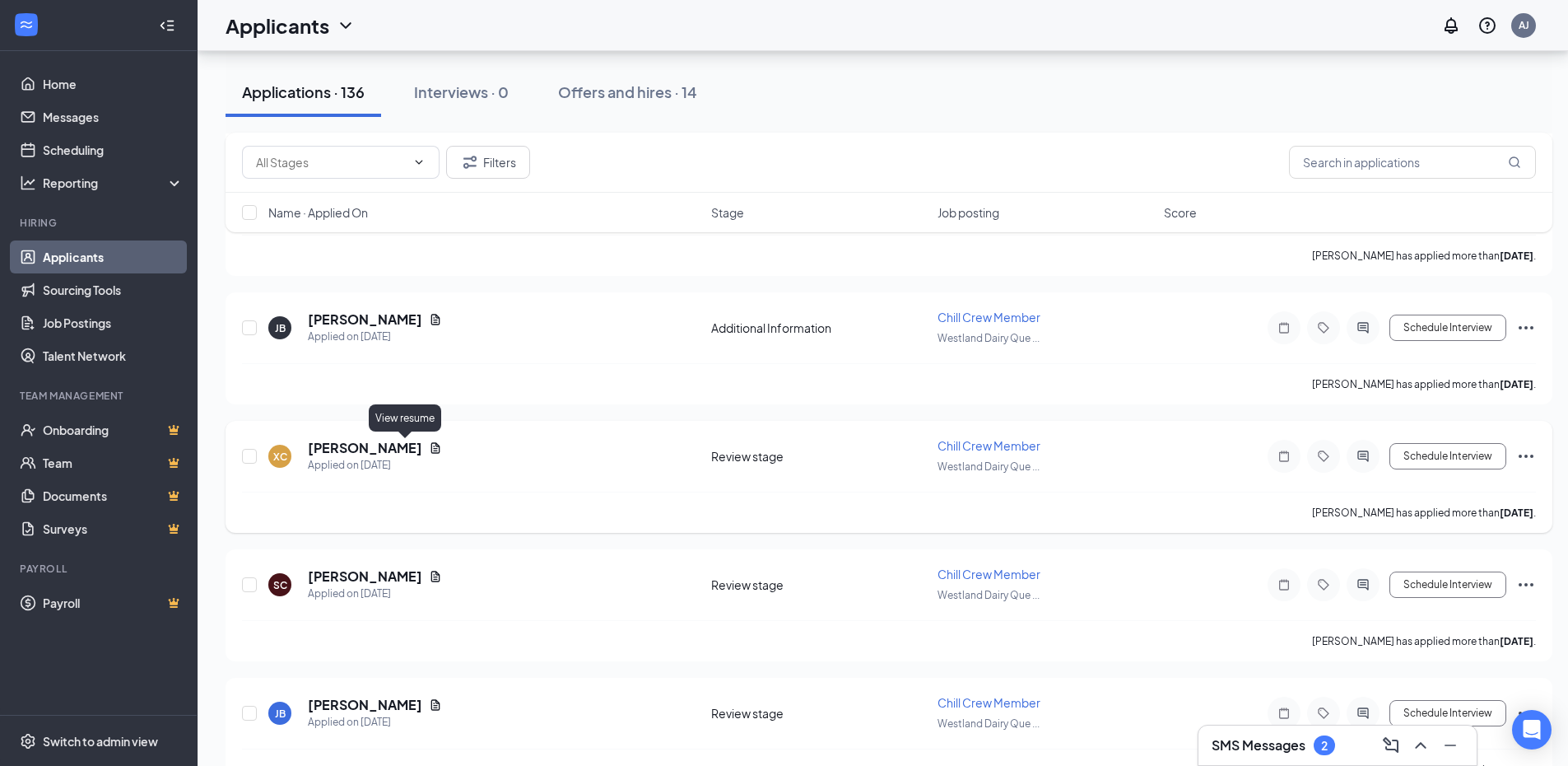
click at [432, 445] on icon "Document" at bounding box center [436, 447] width 9 height 11
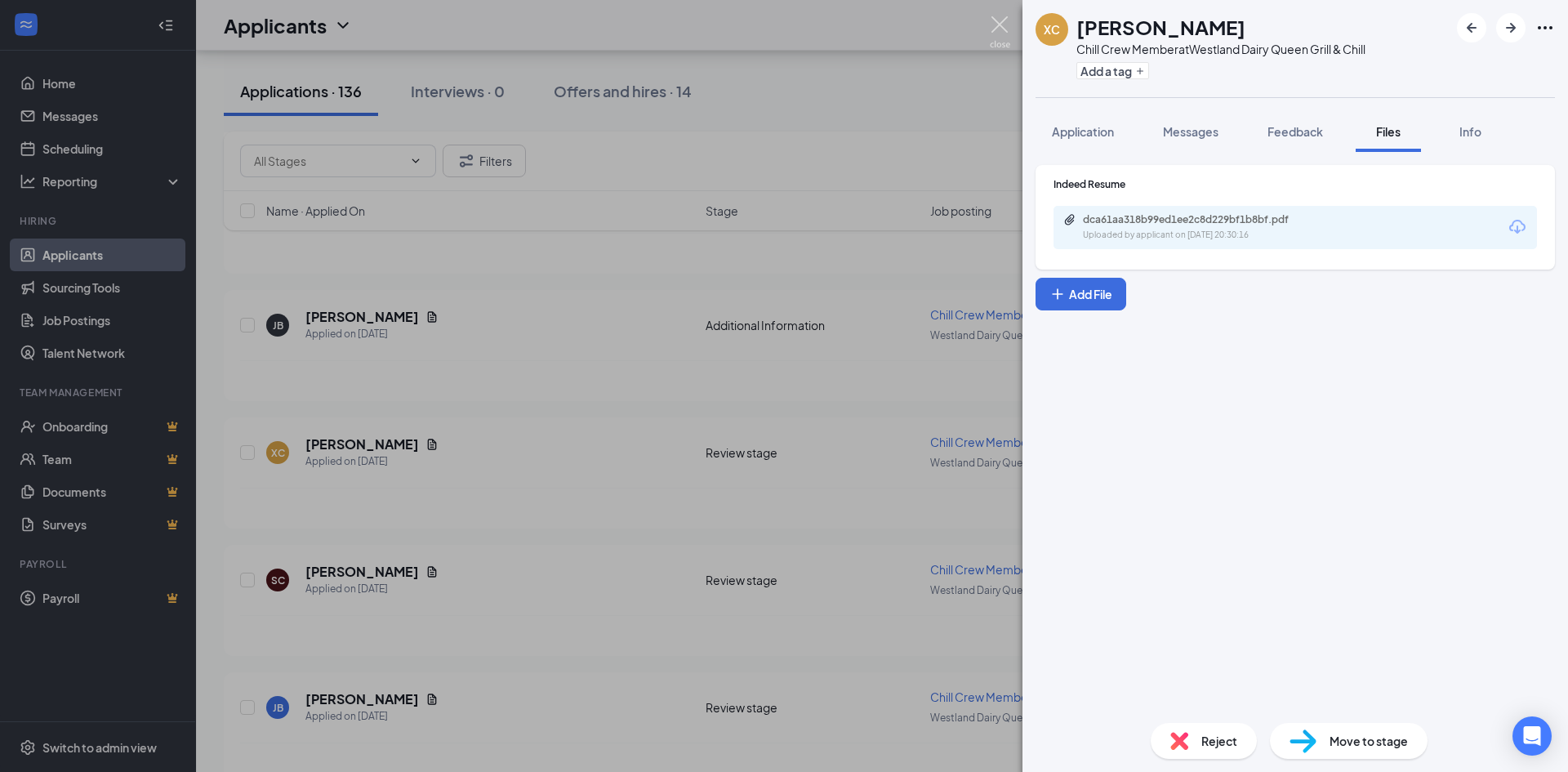
click at [995, 18] on img at bounding box center [999, 32] width 20 height 32
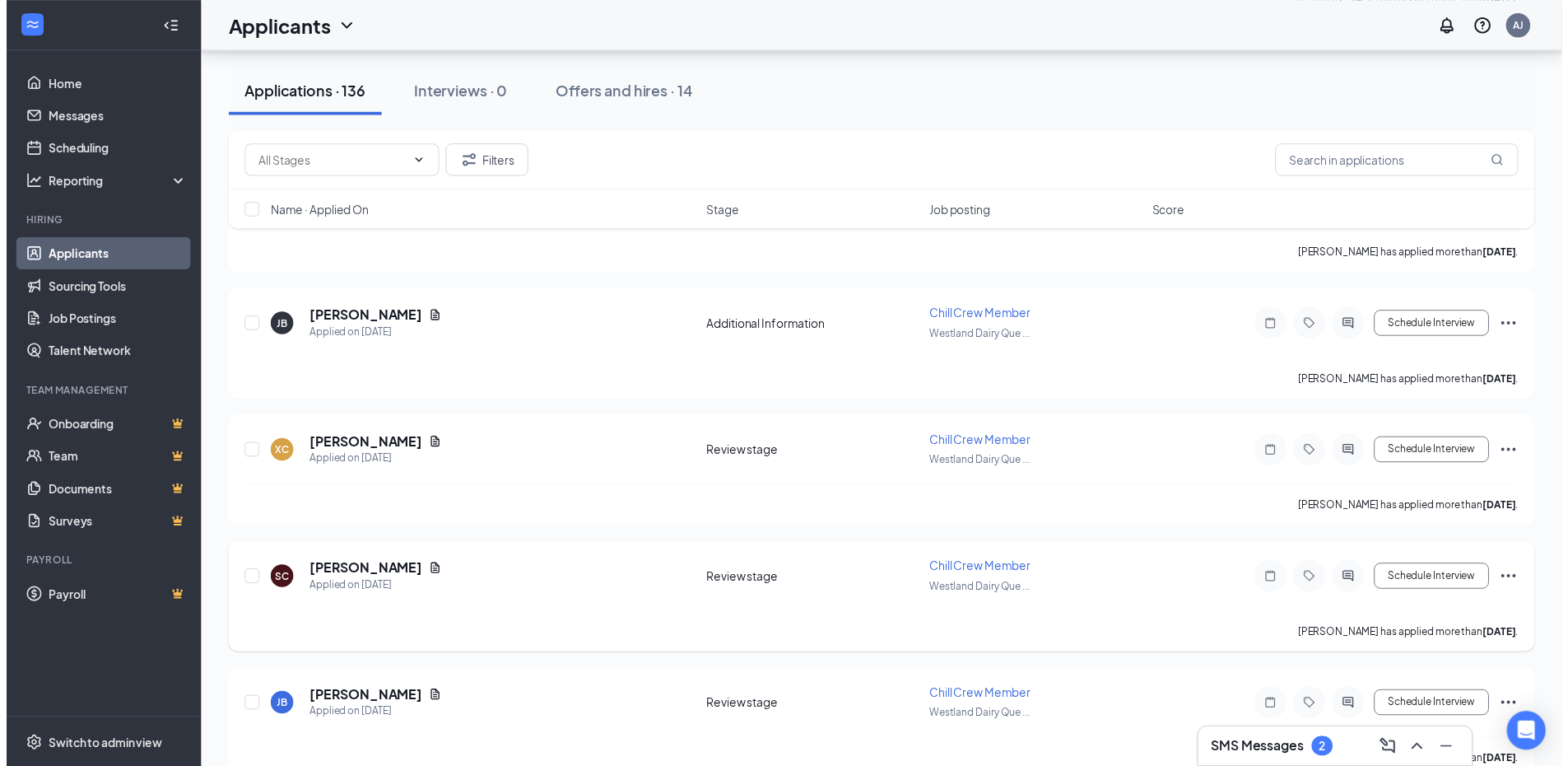
scroll to position [1729, 0]
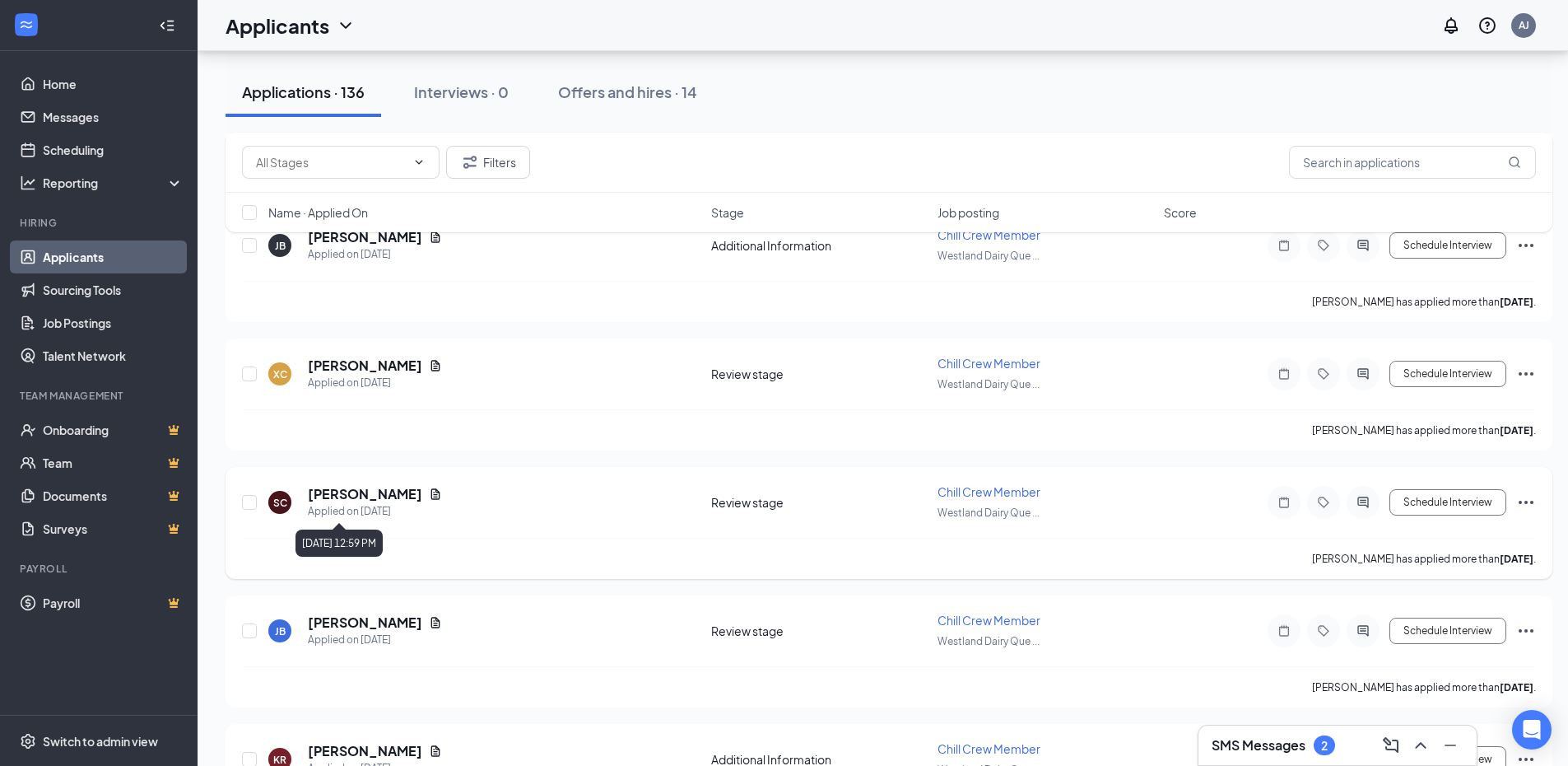
click at [430, 496] on icon "Document" at bounding box center [435, 494] width 13 height 13
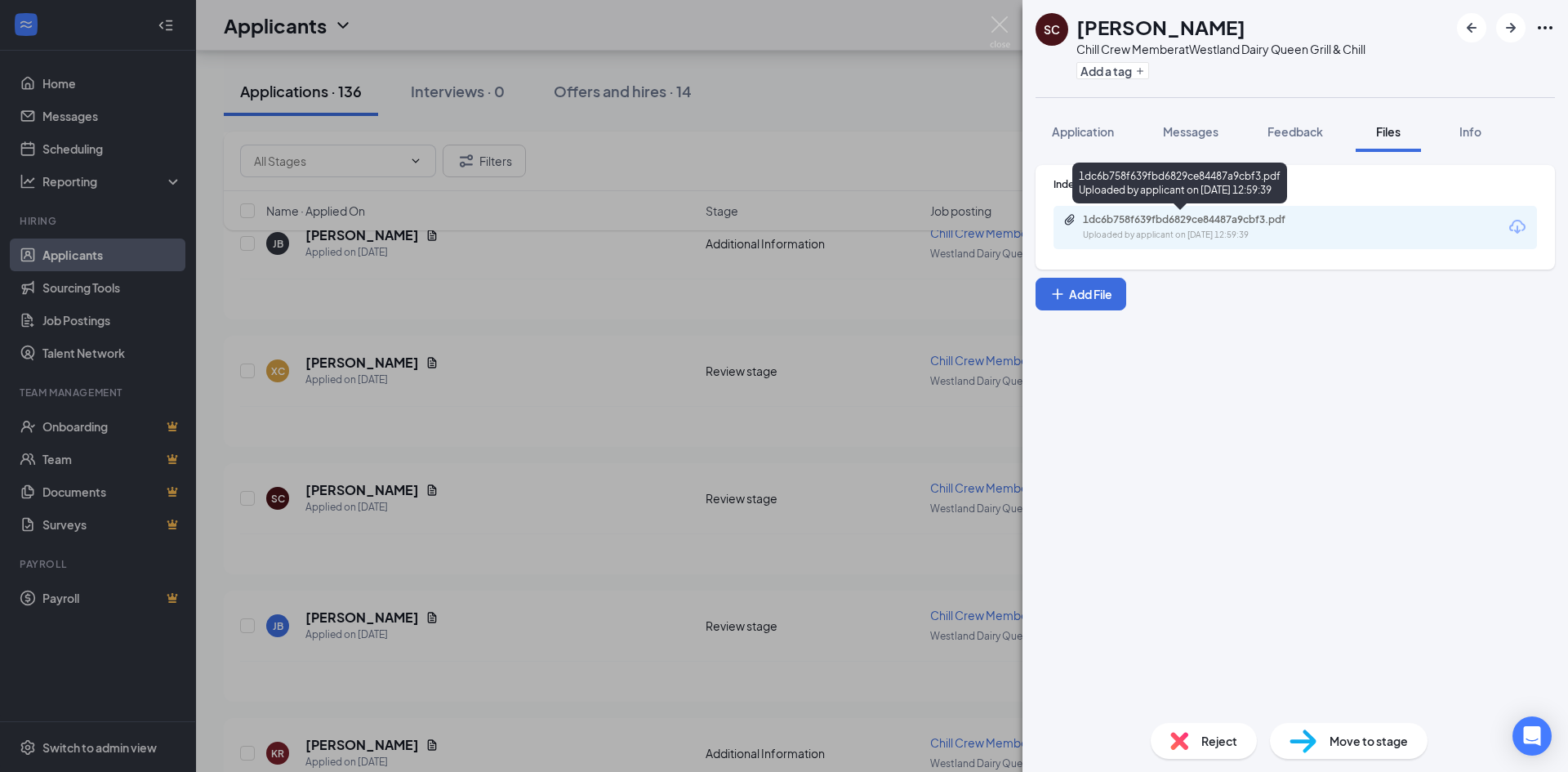
click at [1303, 232] on div "Uploaded by applicant on [DATE] 12:59:39" at bounding box center [1204, 235] width 245 height 13
click at [1001, 28] on img at bounding box center [999, 32] width 20 height 32
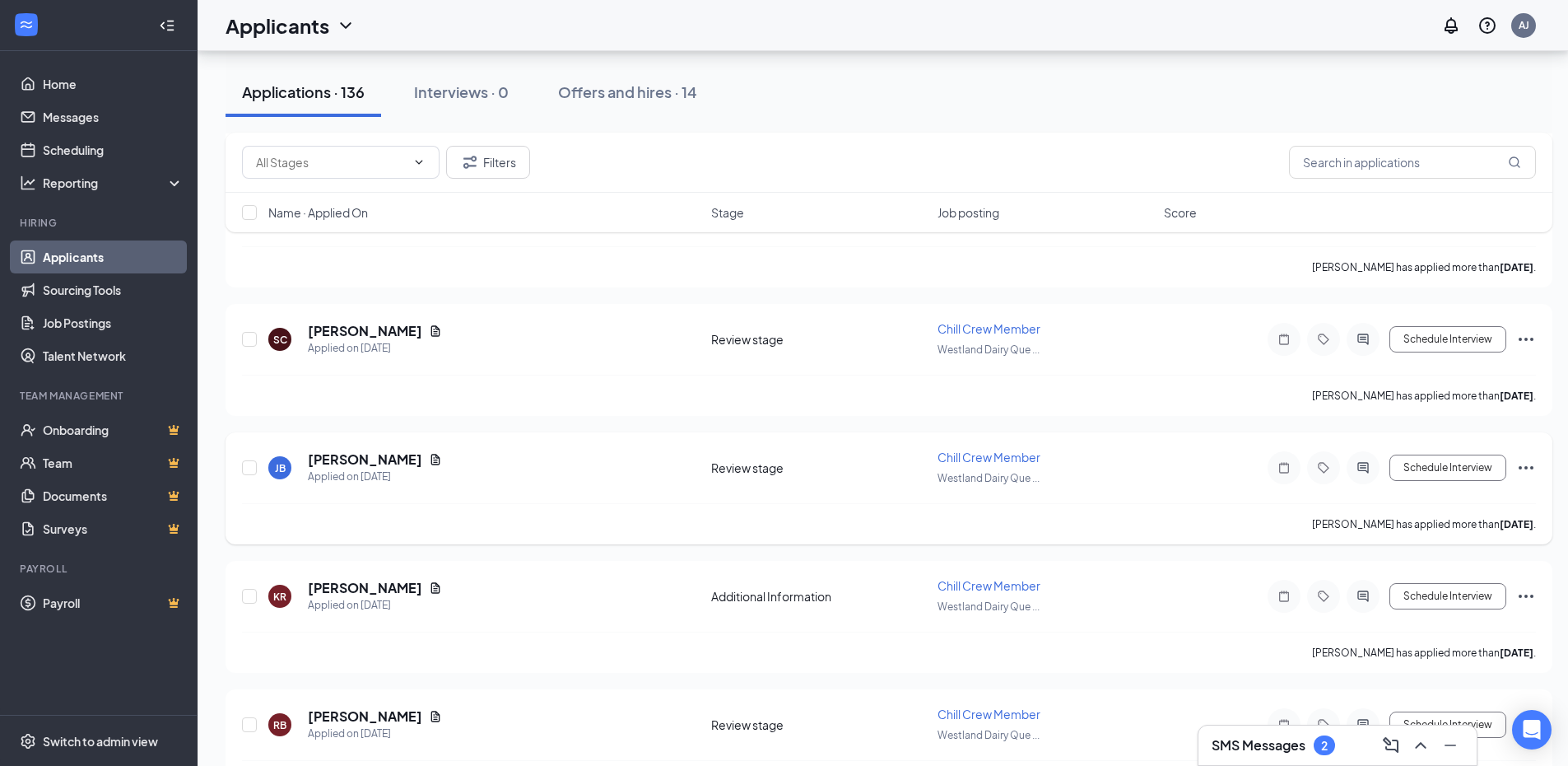
scroll to position [1893, 0]
click at [432, 460] on icon "Document" at bounding box center [436, 457] width 9 height 11
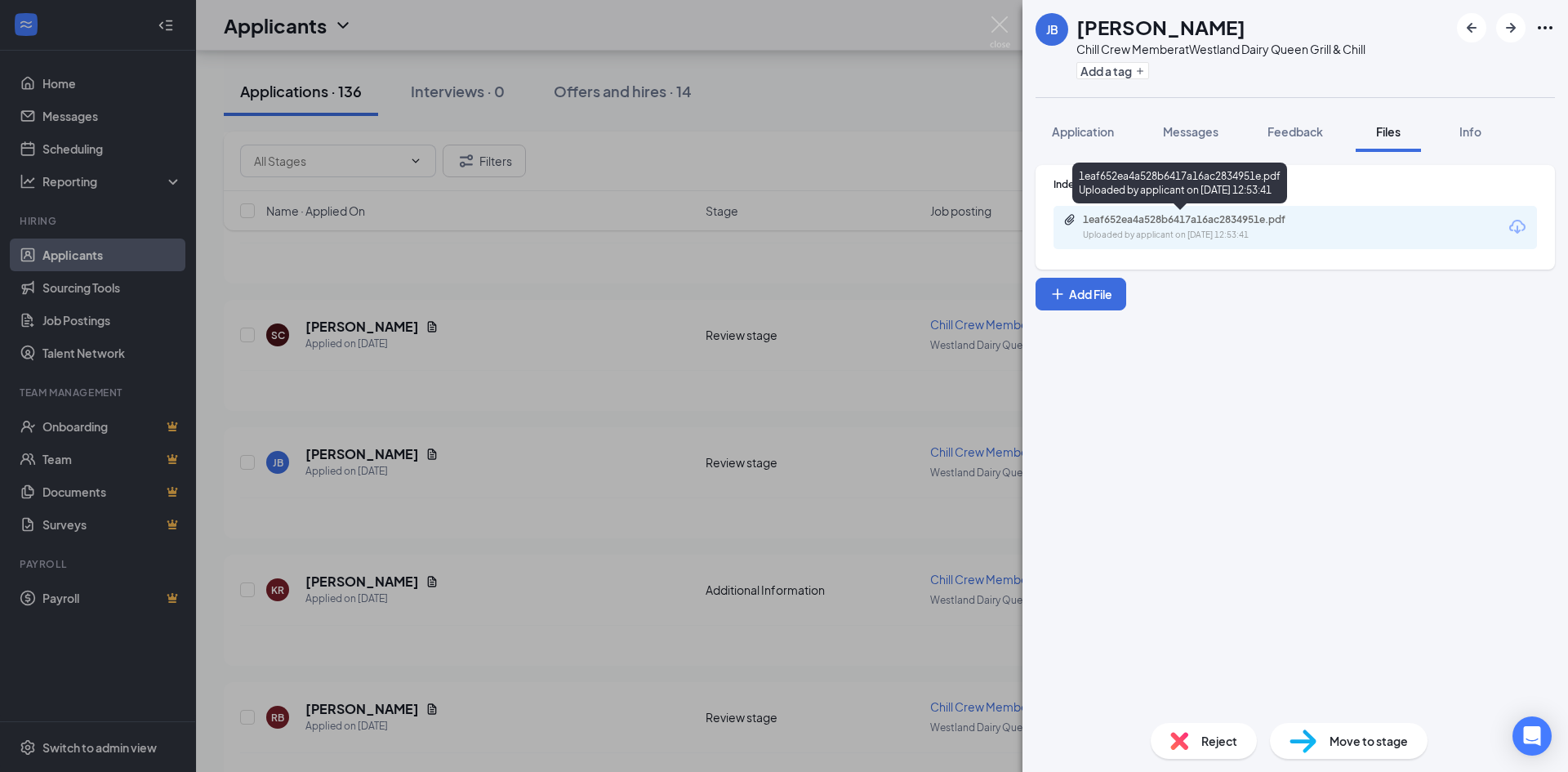
click at [1295, 226] on div "1eaf652ea4a528b6417a16ac2834951e.pdf Uploaded by applicant on [DATE] 12:53:41" at bounding box center [1195, 227] width 264 height 28
click at [1001, 27] on img at bounding box center [999, 32] width 20 height 32
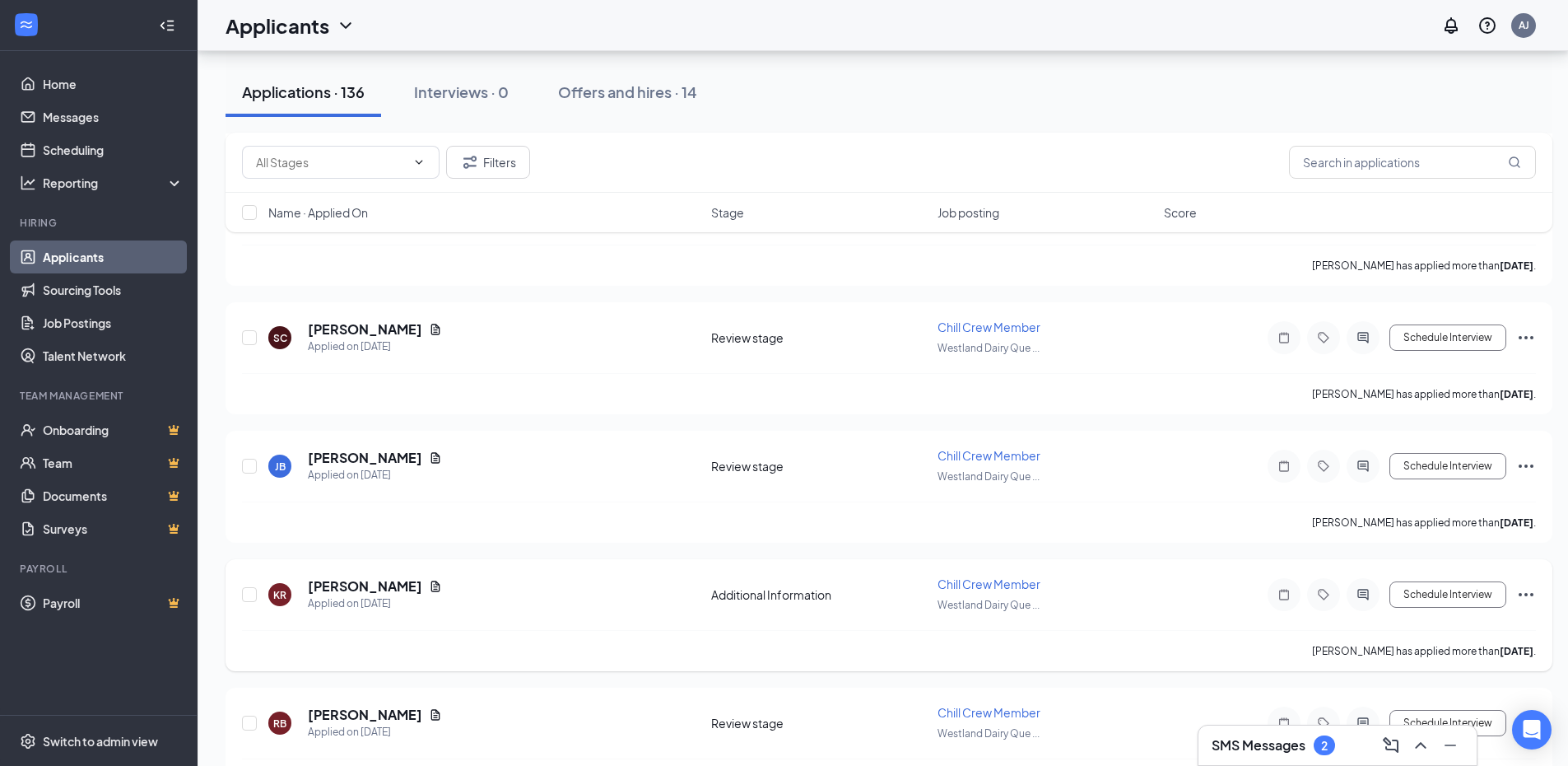
click at [432, 589] on icon "Document" at bounding box center [436, 586] width 9 height 11
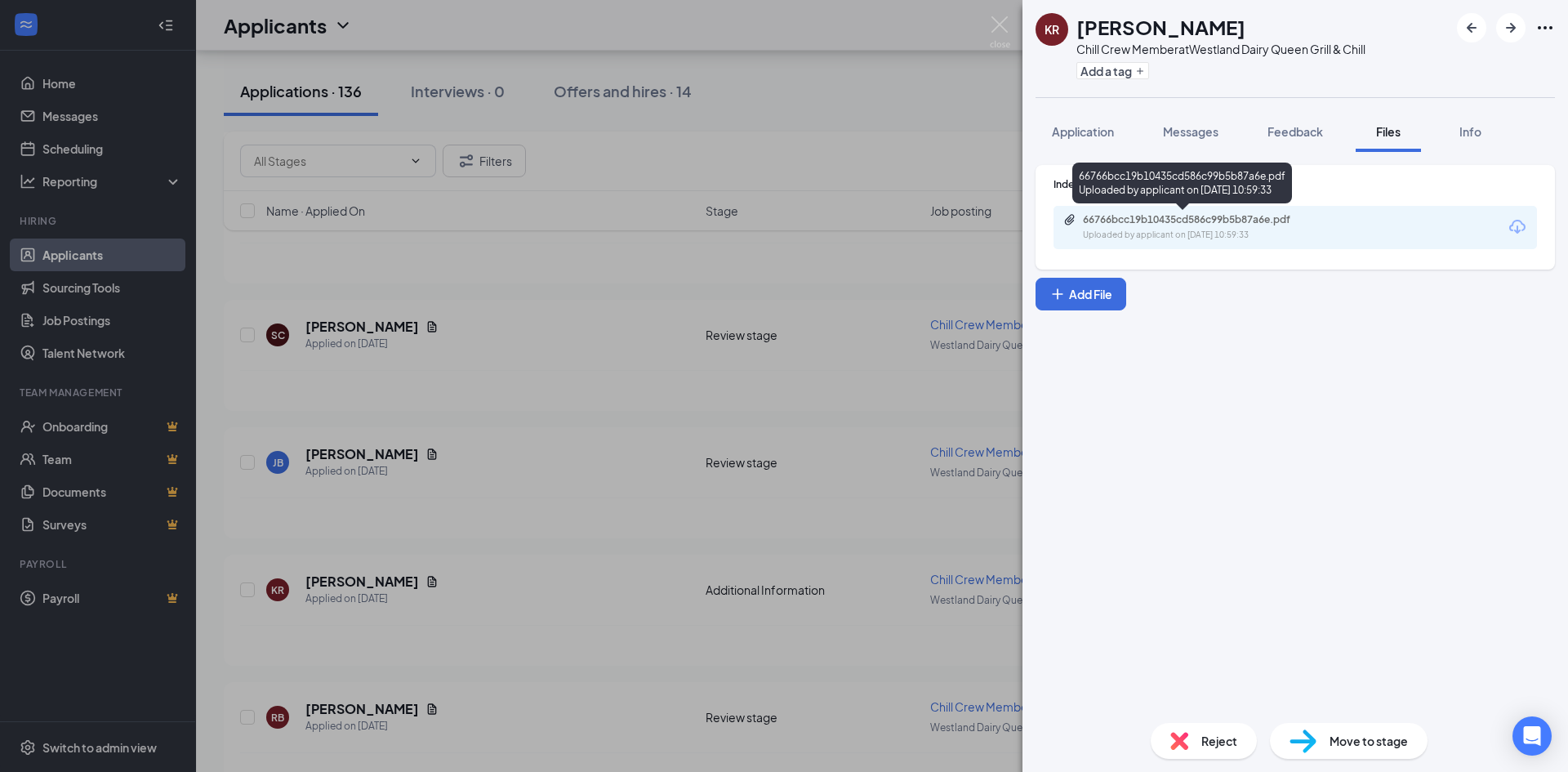
click at [1323, 224] on div "66766bcc19b10435cd586c99b5b87a6e.pdf" at bounding box center [1195, 220] width 264 height 13
click at [999, 26] on img at bounding box center [999, 32] width 20 height 32
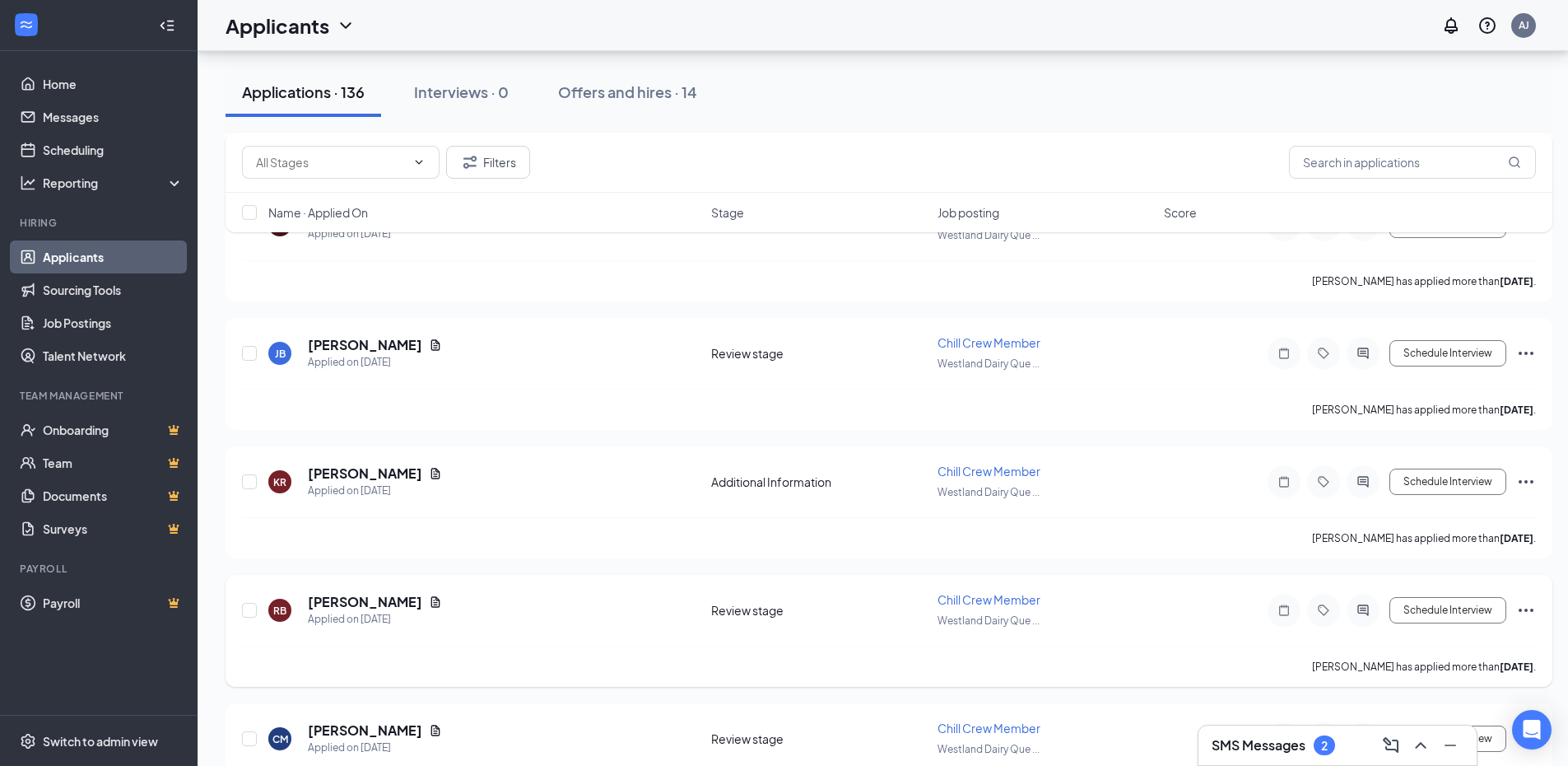
scroll to position [2058, 0]
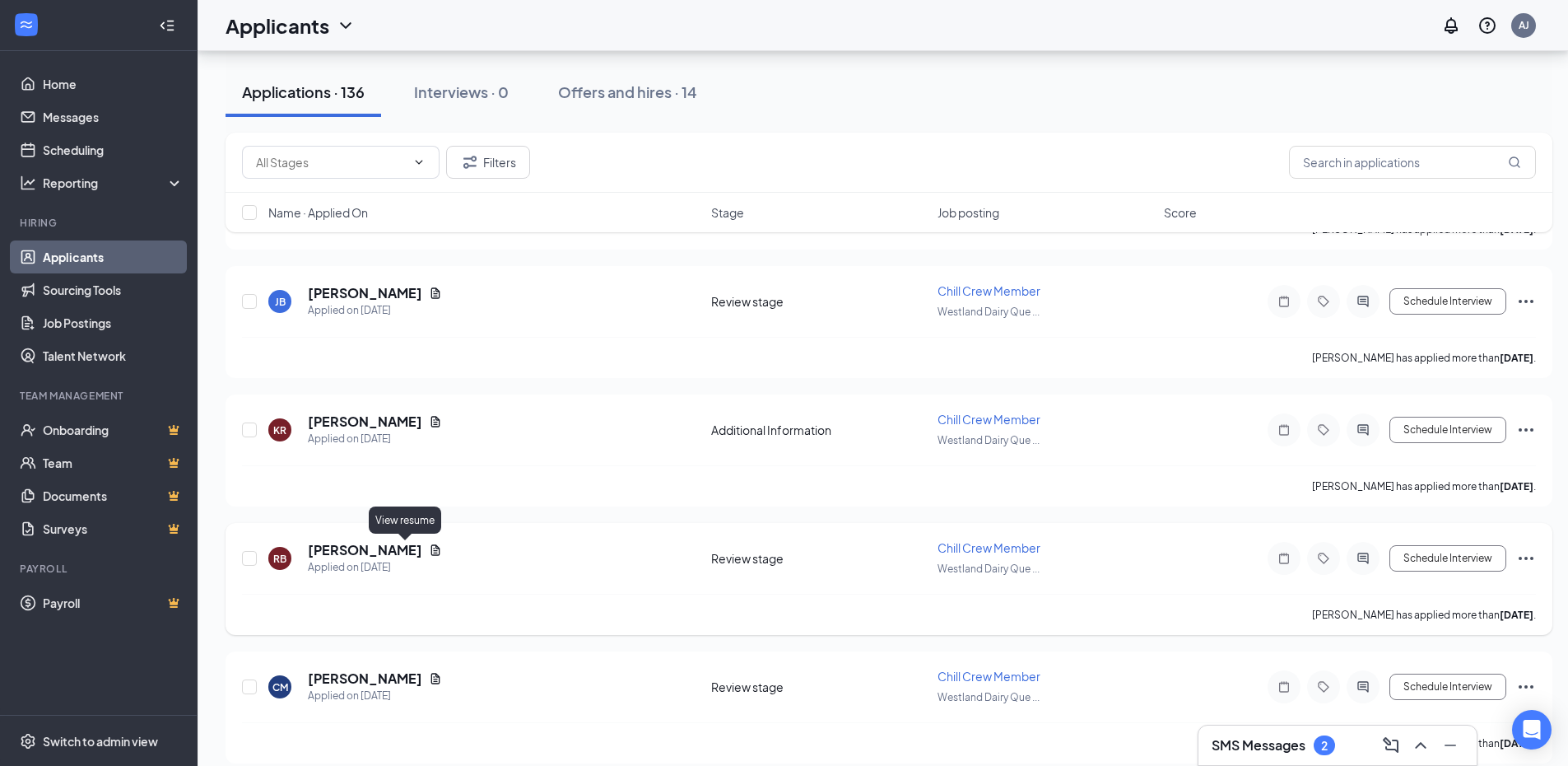
click at [429, 549] on icon "Document" at bounding box center [435, 550] width 13 height 13
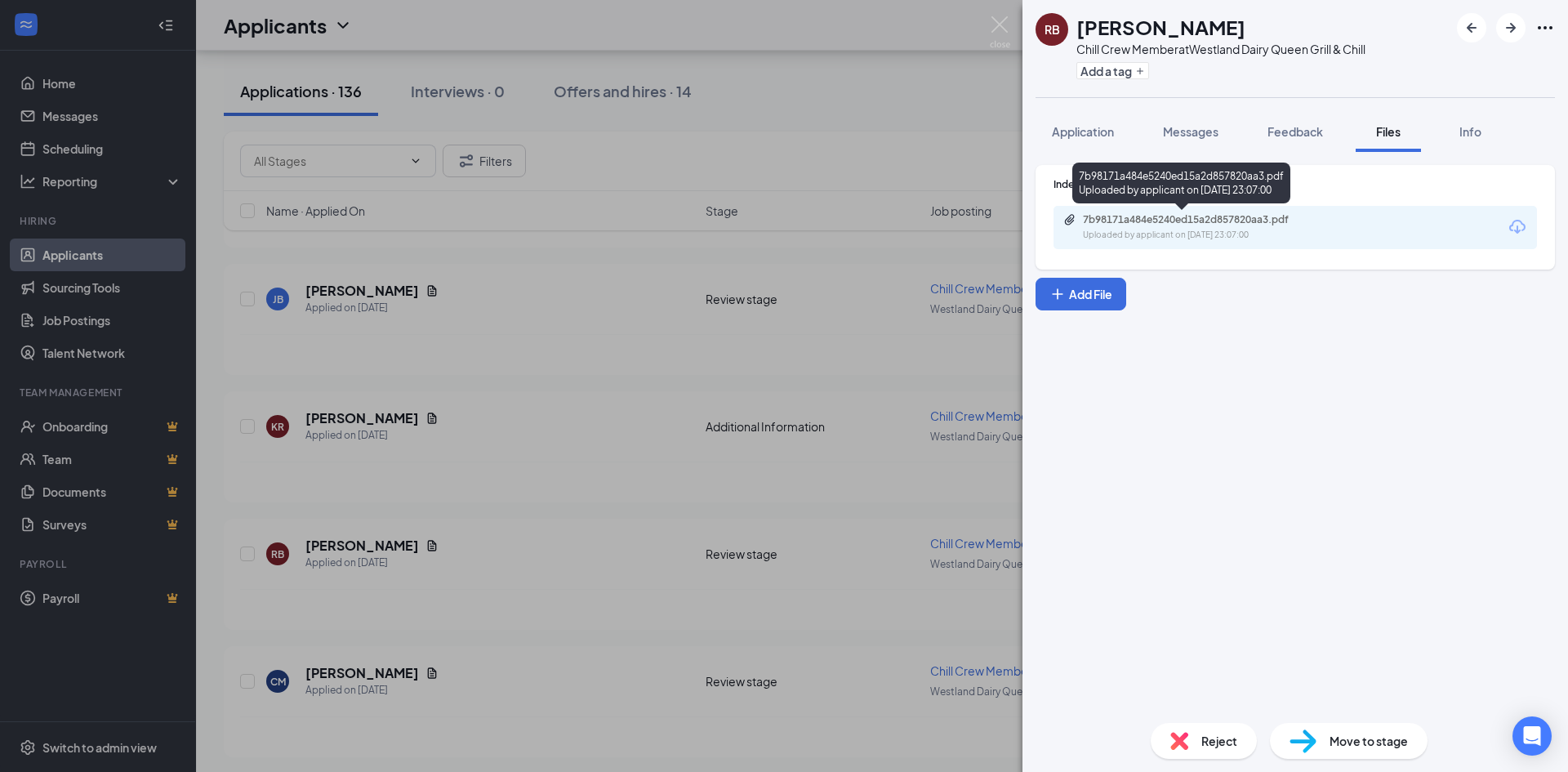
click at [1318, 232] on div "Uploaded by applicant on [DATE] 23:07:00" at bounding box center [1204, 235] width 245 height 13
click at [996, 25] on img at bounding box center [999, 32] width 20 height 32
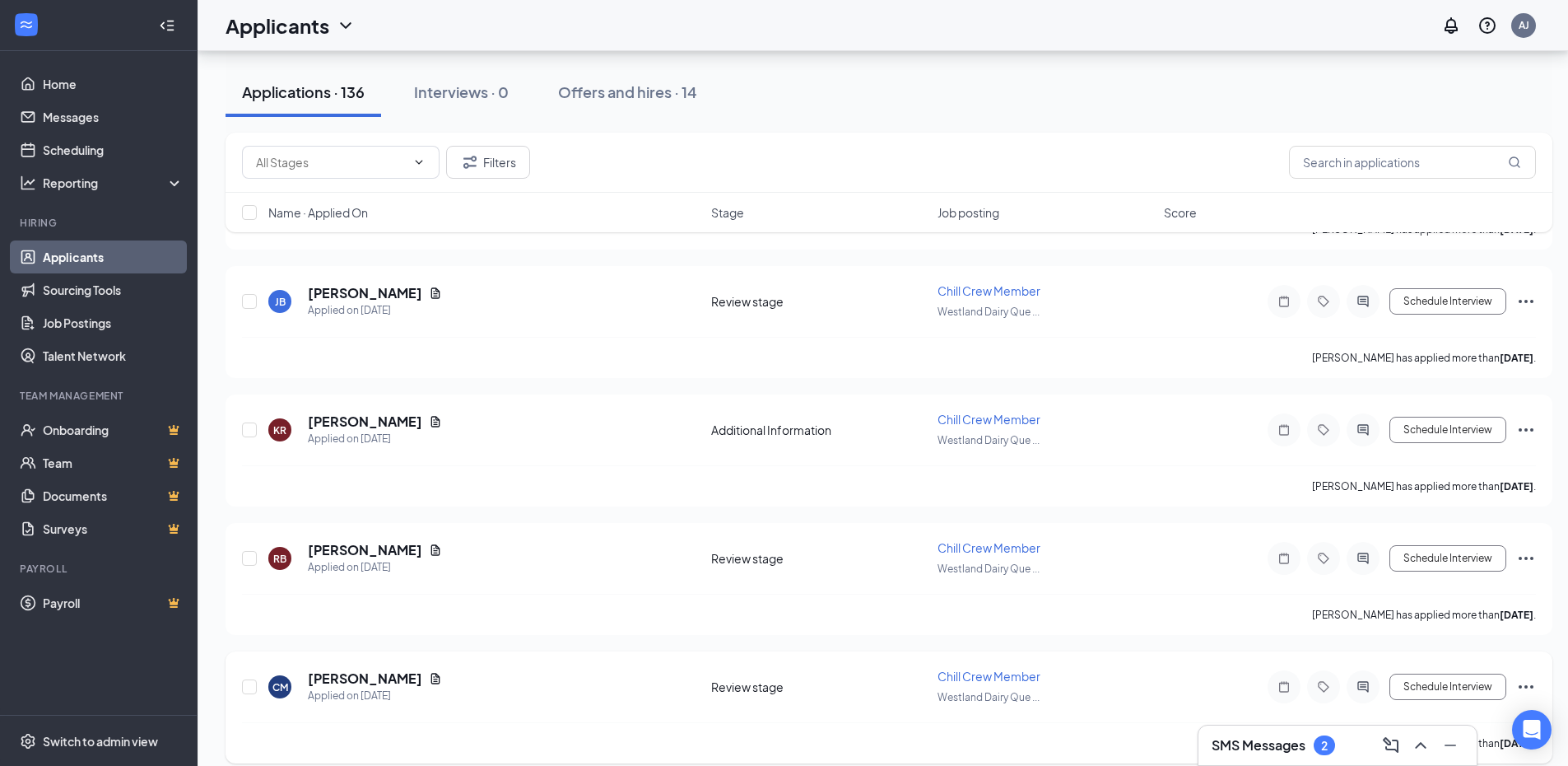
scroll to position [2387, 0]
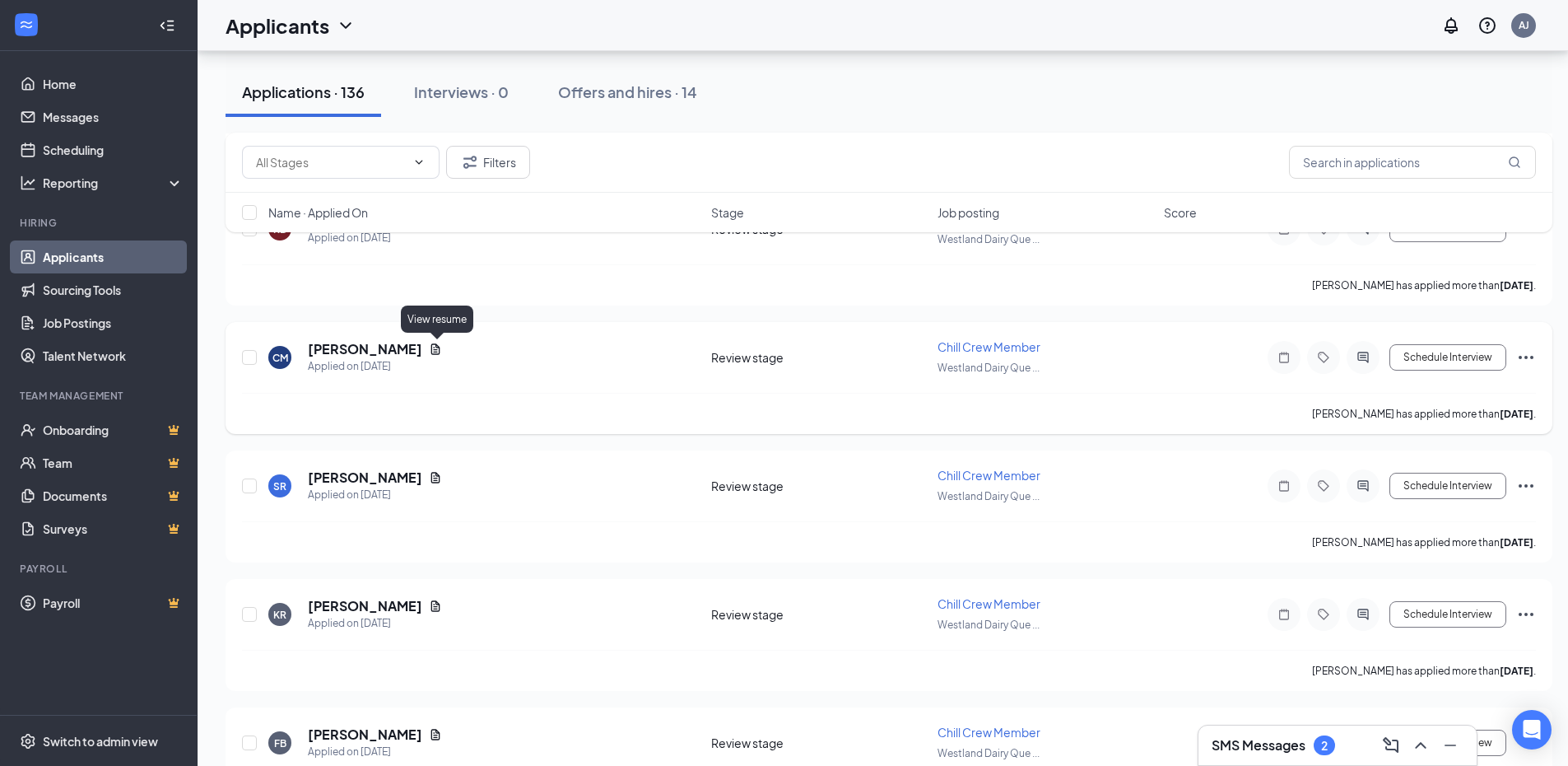
click at [434, 350] on icon "Document" at bounding box center [435, 349] width 13 height 13
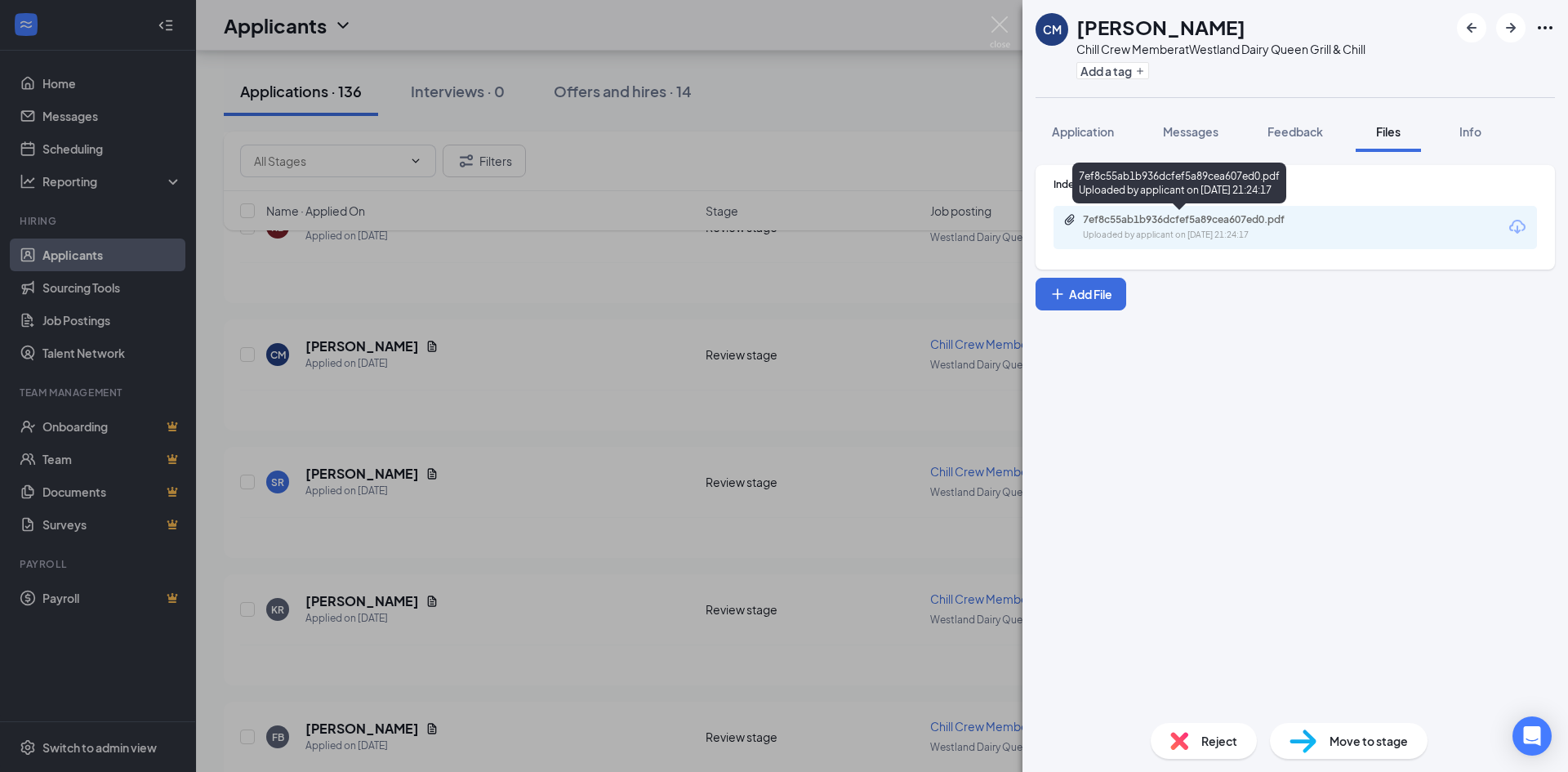
click at [1300, 228] on div "7ef8c55ab1b936dcfef5a89cea607ed0.pdf Uploaded by applicant on [DATE] 21:24:17" at bounding box center [1195, 227] width 264 height 28
click at [1006, 25] on img at bounding box center [999, 32] width 20 height 32
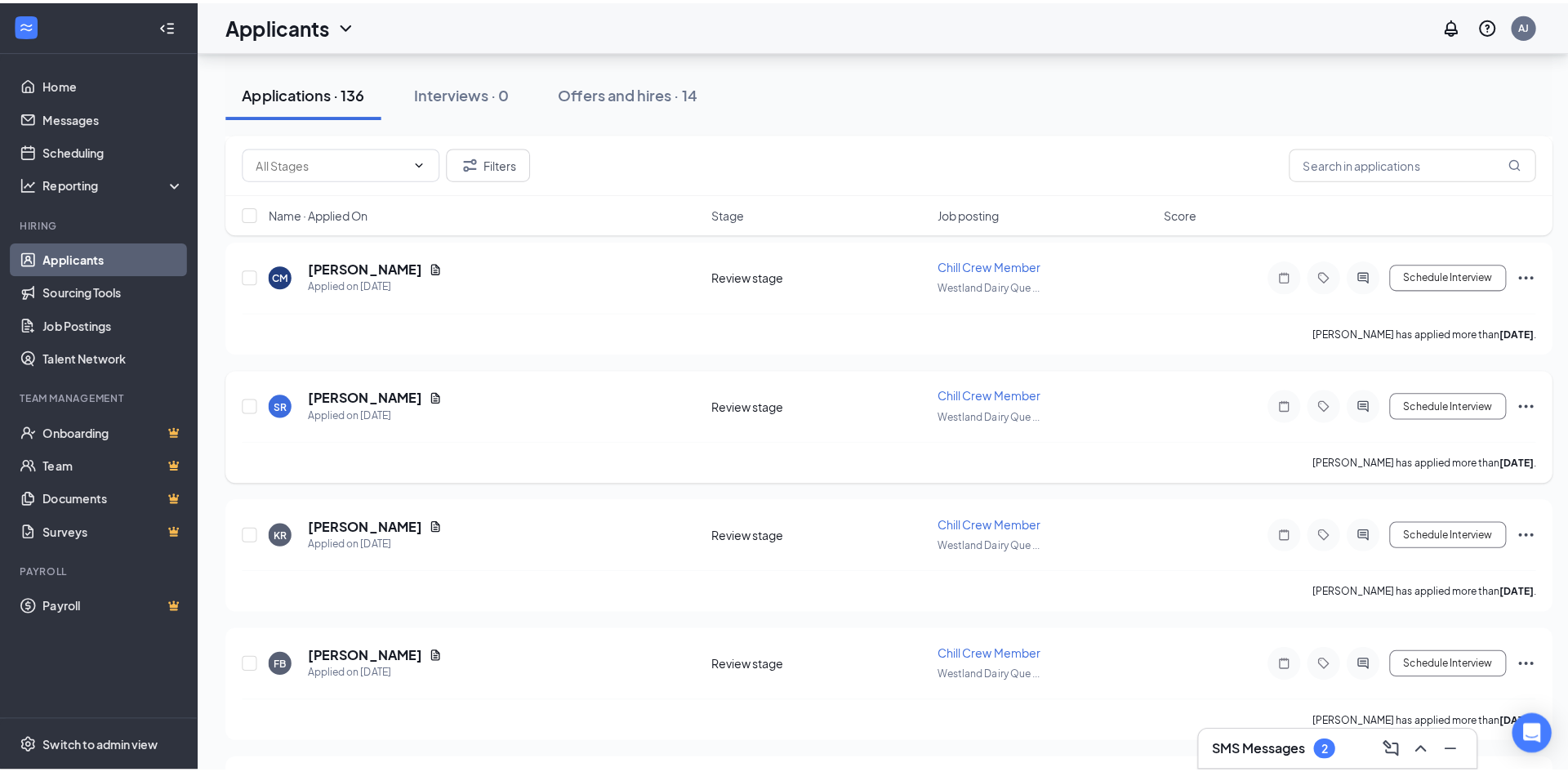
scroll to position [2532, 0]
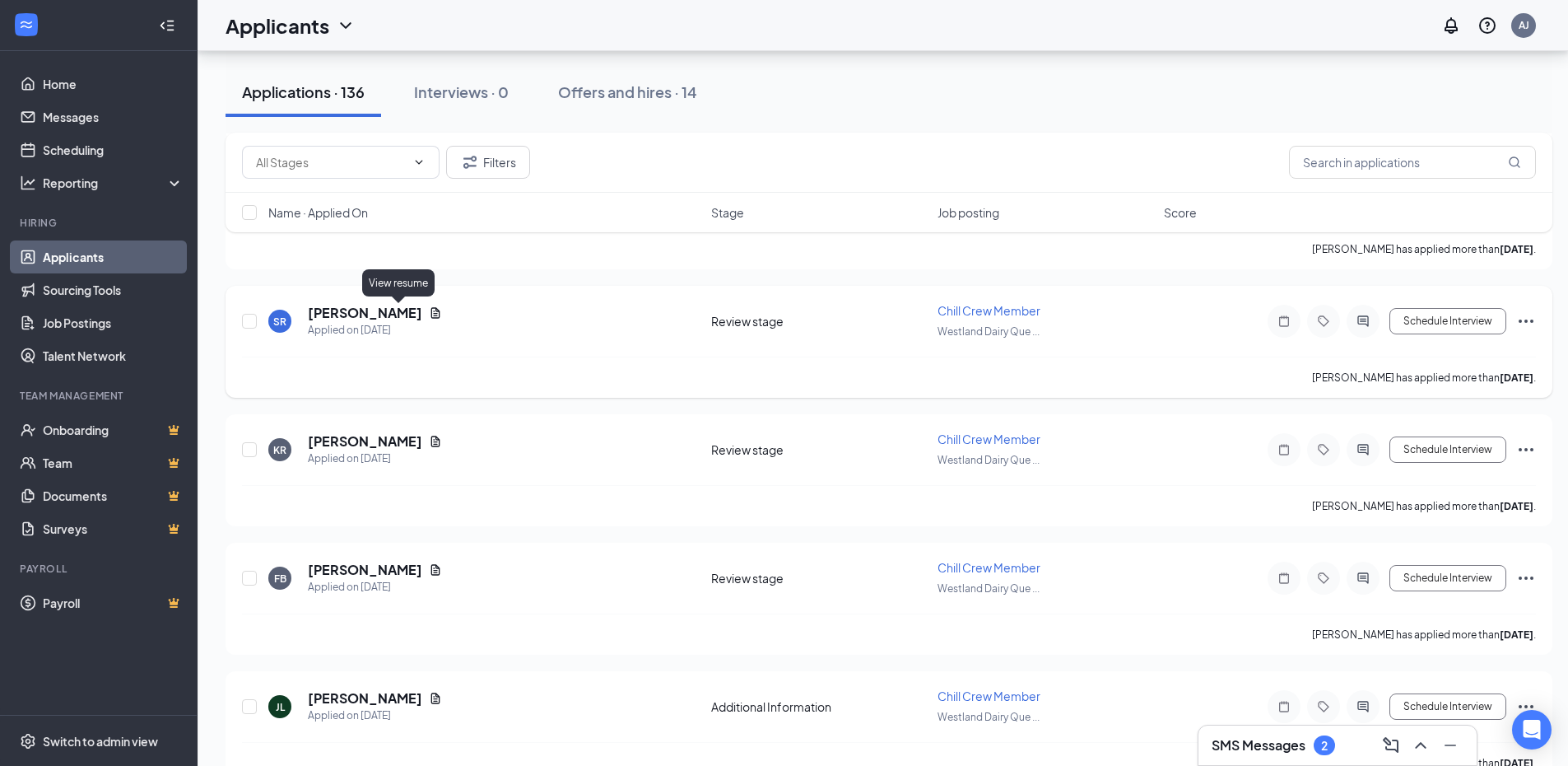
click at [432, 311] on icon "Document" at bounding box center [436, 312] width 9 height 11
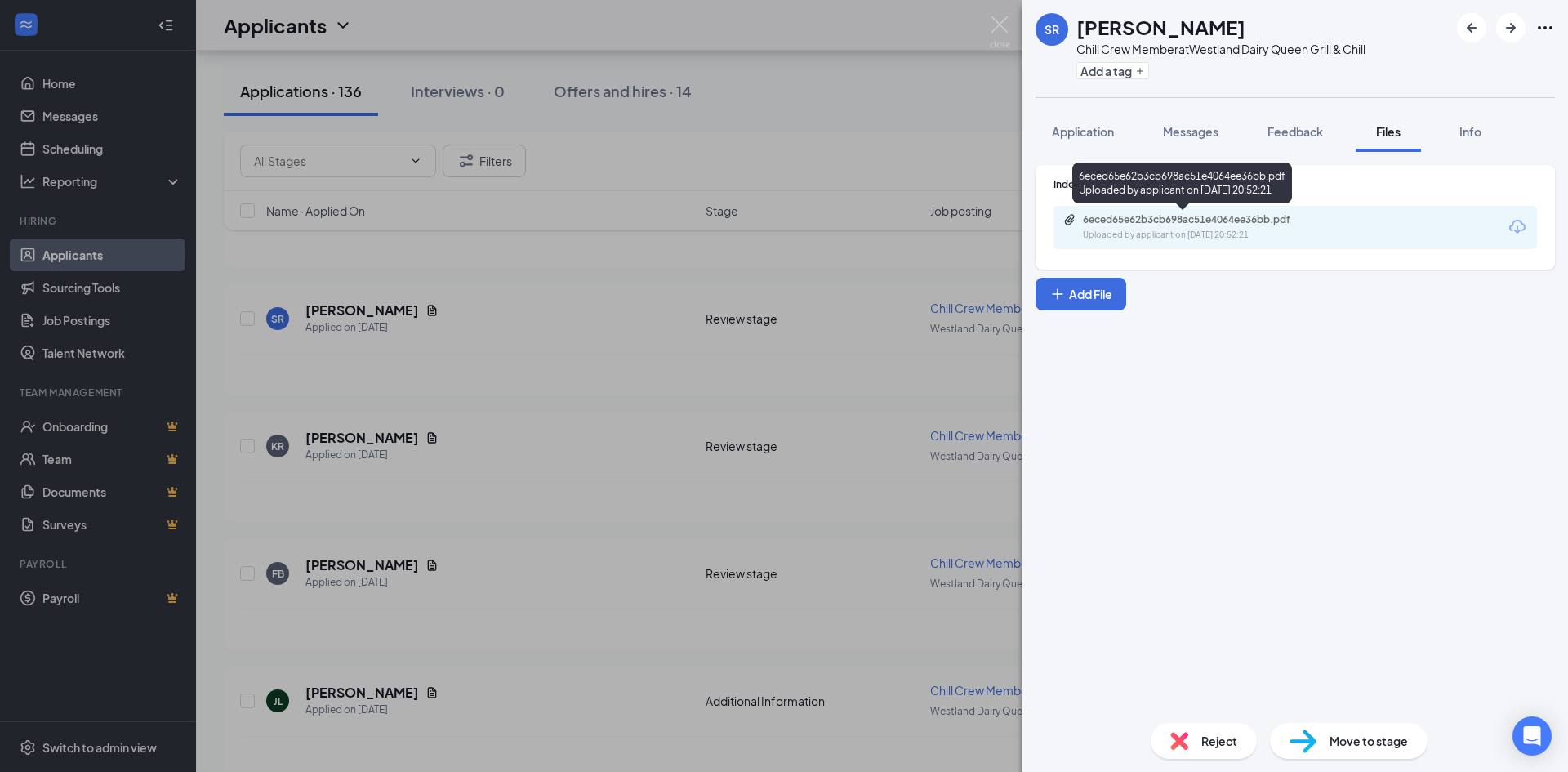
click at [1304, 232] on div "Uploaded by applicant on [DATE] 20:52:21" at bounding box center [1204, 235] width 245 height 13
click at [994, 24] on img at bounding box center [999, 32] width 20 height 32
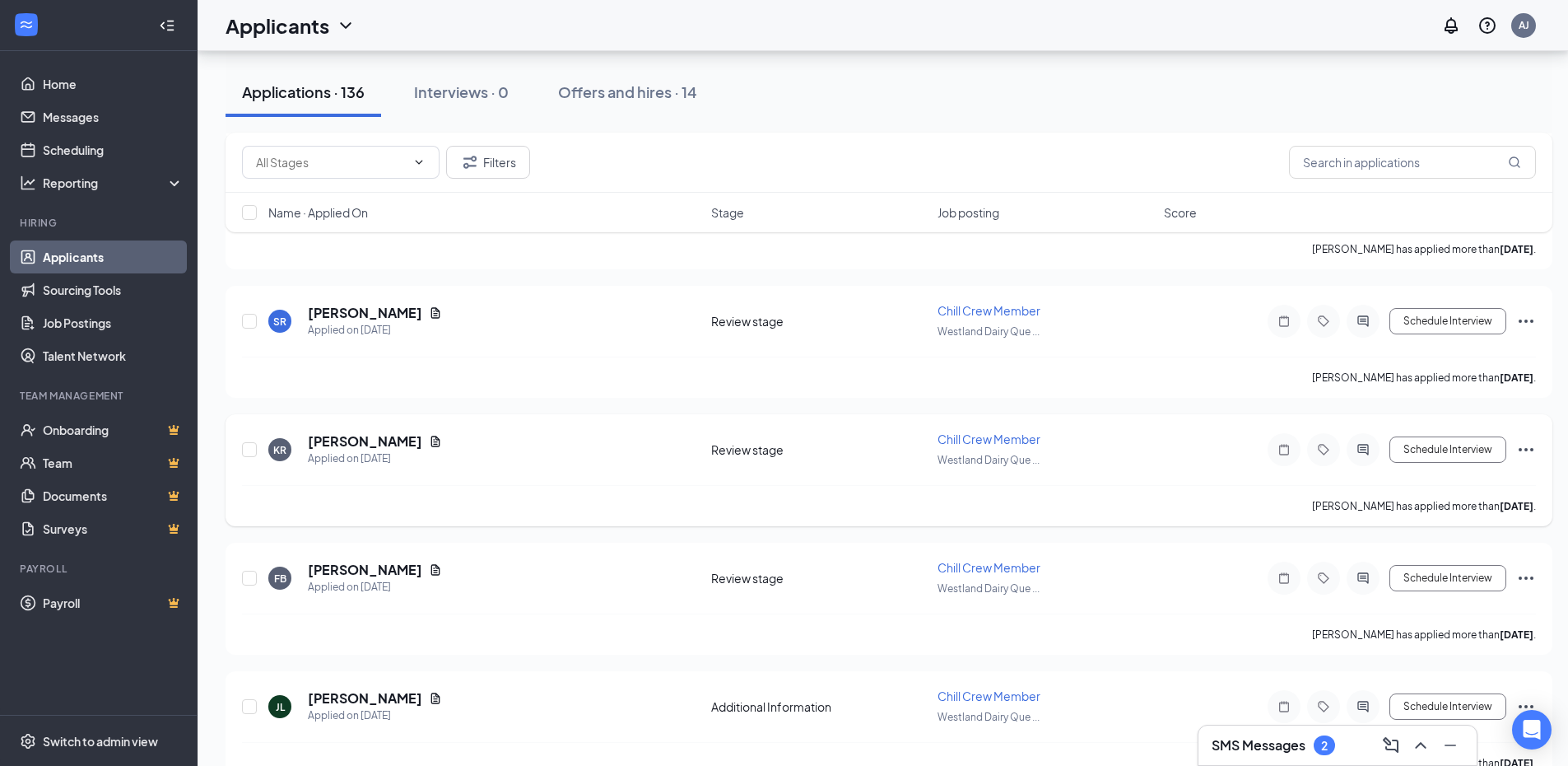
click at [429, 444] on icon "Document" at bounding box center [435, 441] width 13 height 13
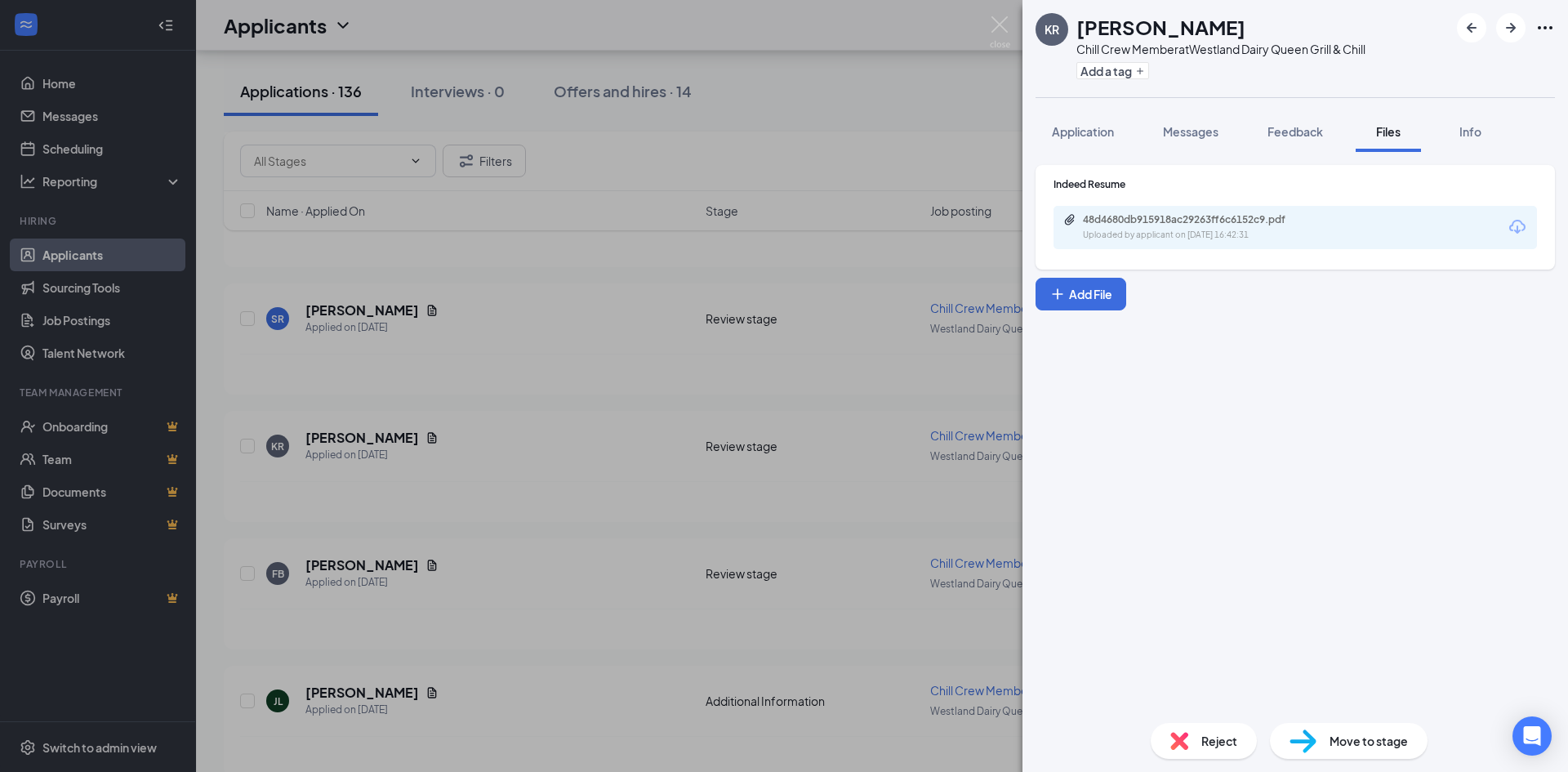
click at [1341, 229] on div "48d4680db915918ac29263ff6c6152c9.pdf Uploaded by applicant on [DATE] 16:42:31" at bounding box center [1295, 228] width 484 height 44
click at [1295, 227] on div "48d4680db915918ac29263ff6c6152c9.pdf Uploaded by applicant on [DATE] 16:42:31" at bounding box center [1195, 227] width 264 height 28
click at [1002, 26] on img at bounding box center [999, 32] width 20 height 32
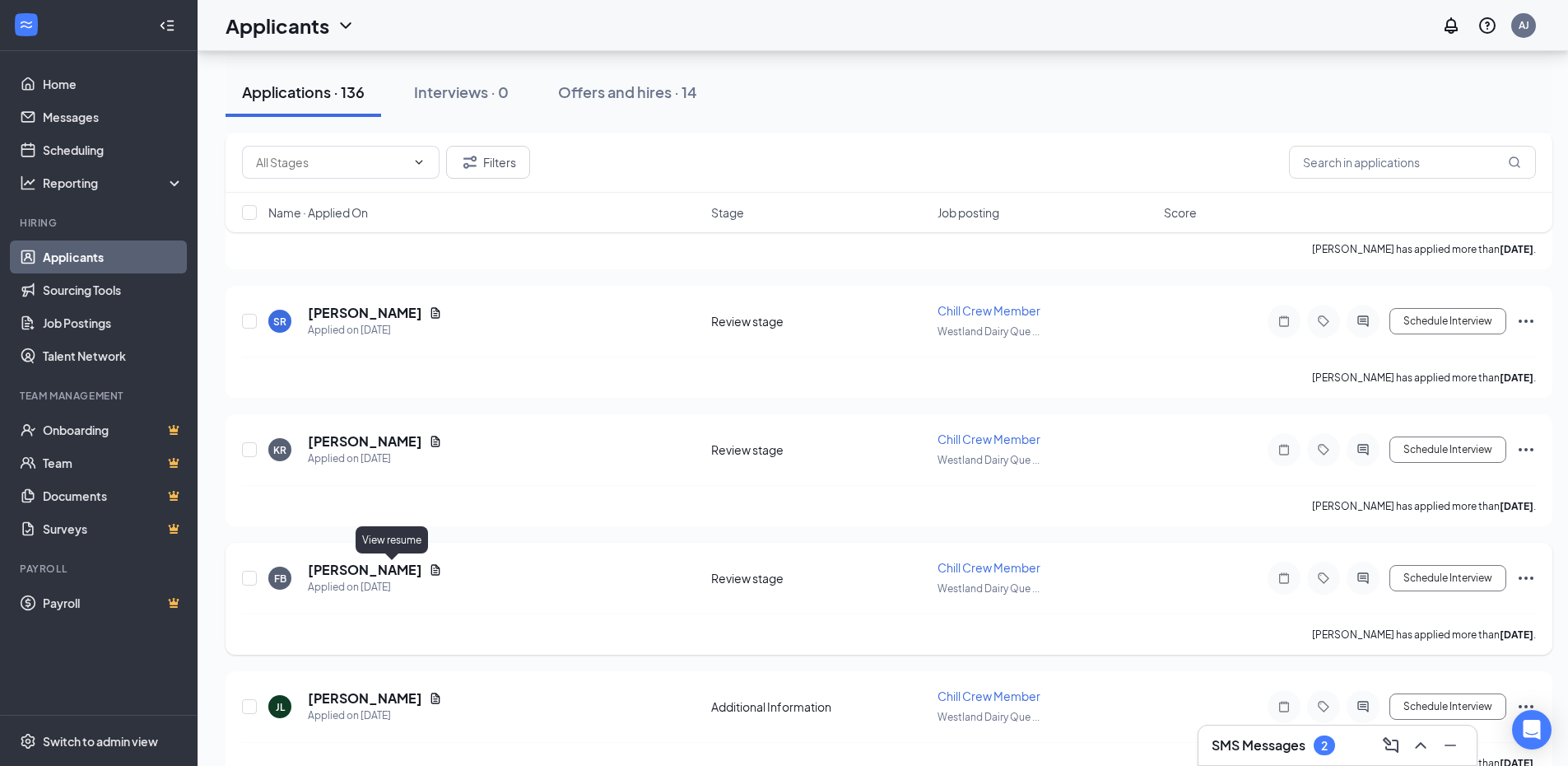
click at [429, 571] on icon "Document" at bounding box center [435, 569] width 13 height 13
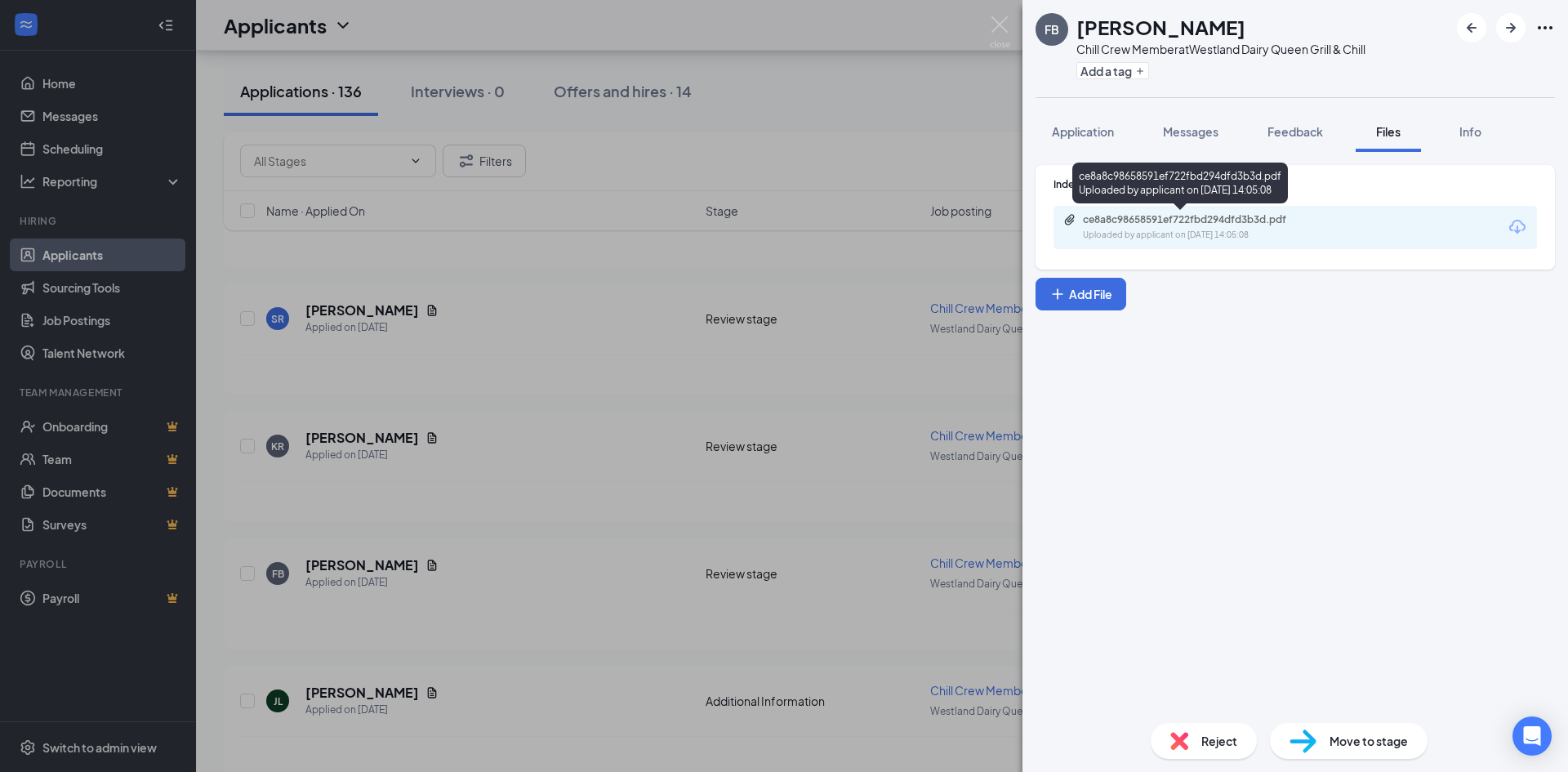
click at [1301, 224] on div "ce8a8c98658591ef722fbd294dfd3b3d.pdf" at bounding box center [1196, 220] width 229 height 13
click at [1004, 24] on img at bounding box center [999, 32] width 20 height 32
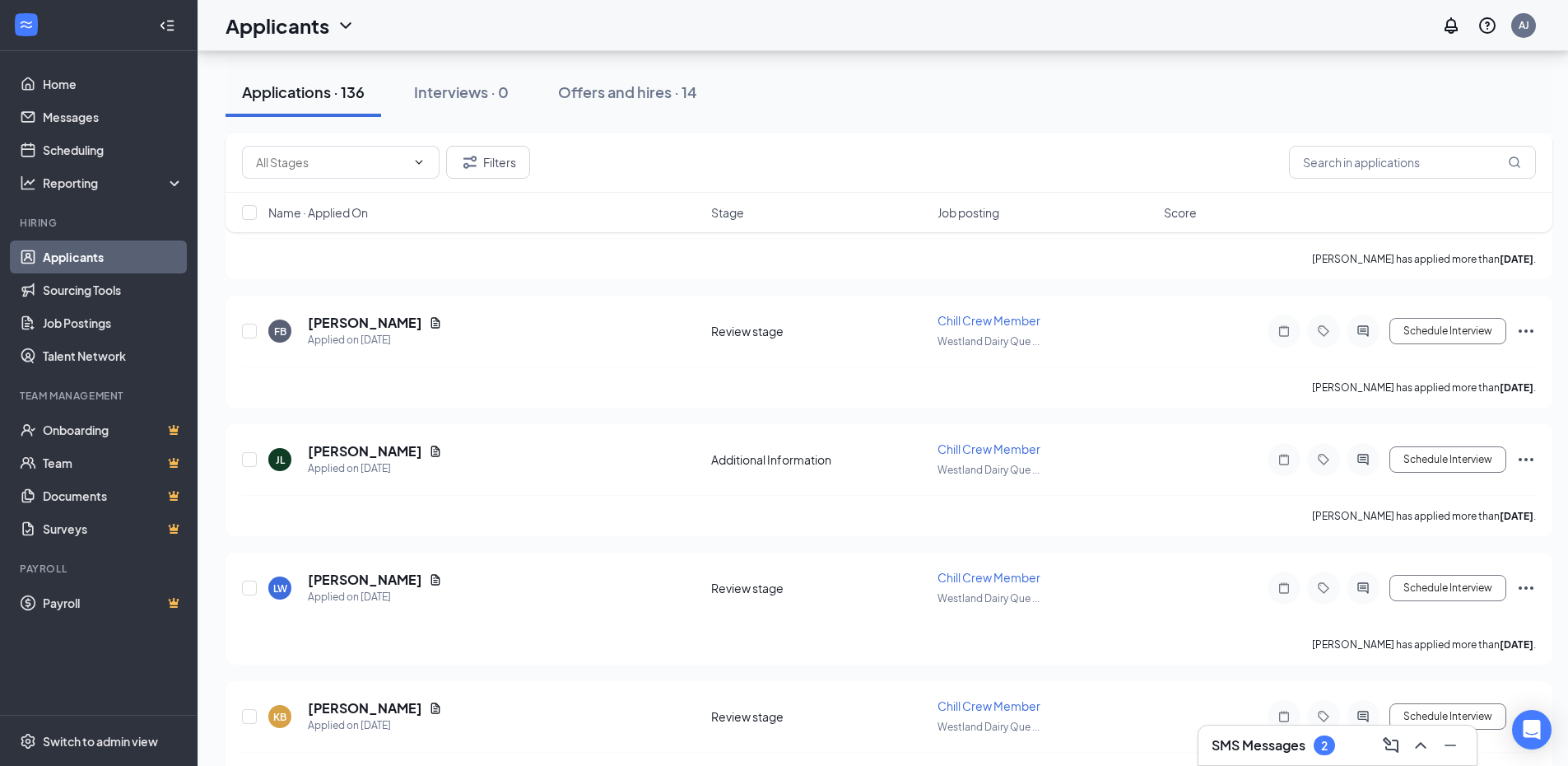
scroll to position [3046, 0]
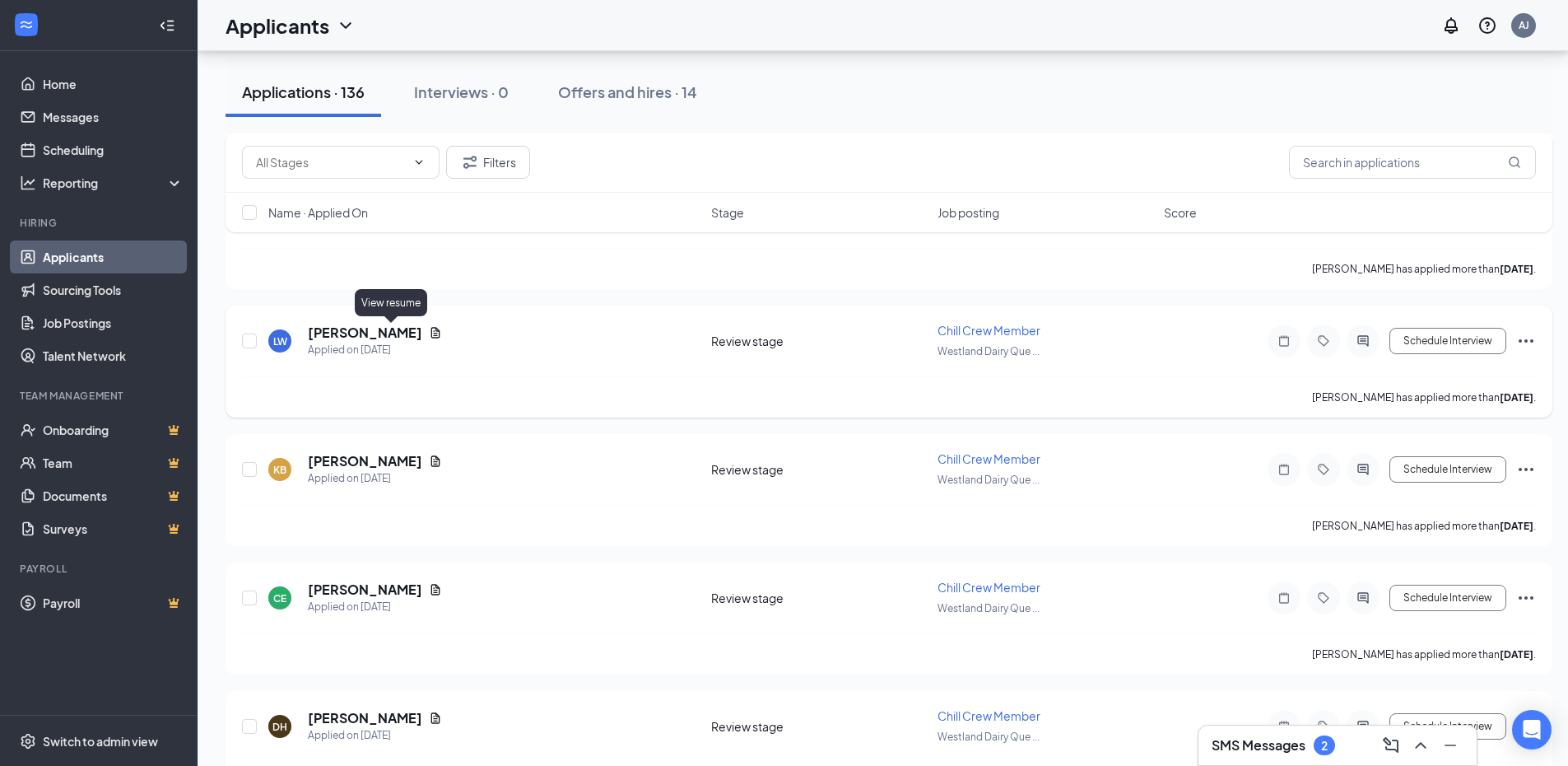
click at [429, 332] on icon "Document" at bounding box center [435, 332] width 13 height 13
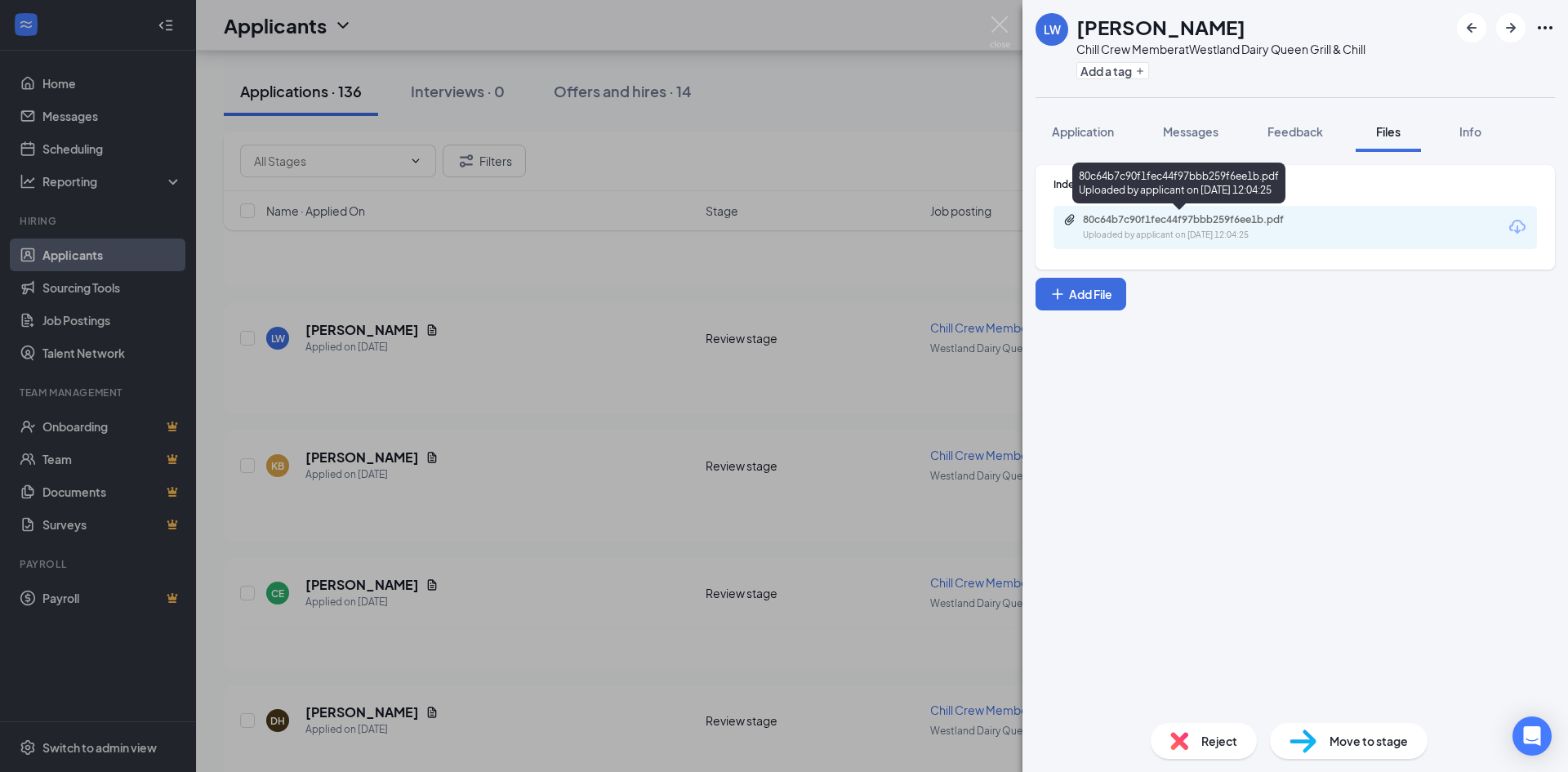
click at [1304, 224] on div "80c64b7c90f1fec44f97bbb259f6ee1b.pdf" at bounding box center [1196, 220] width 229 height 13
click at [997, 24] on img at bounding box center [999, 32] width 20 height 32
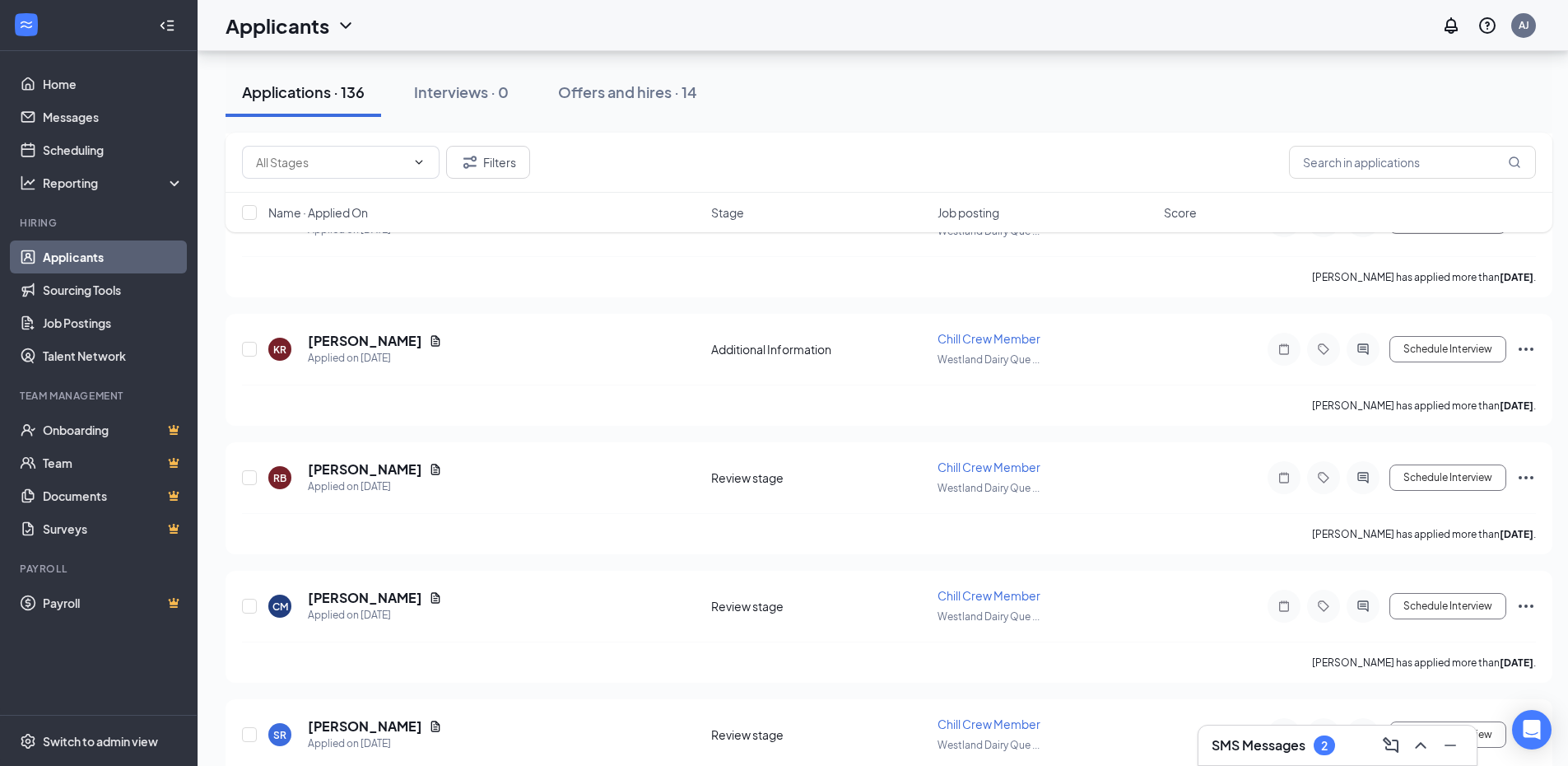
scroll to position [1893, 0]
